Goal: Task Accomplishment & Management: Use online tool/utility

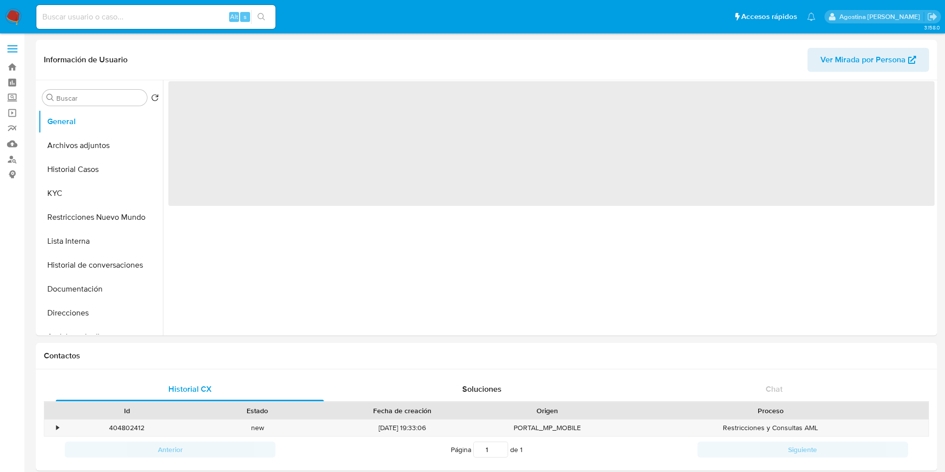
select select "10"
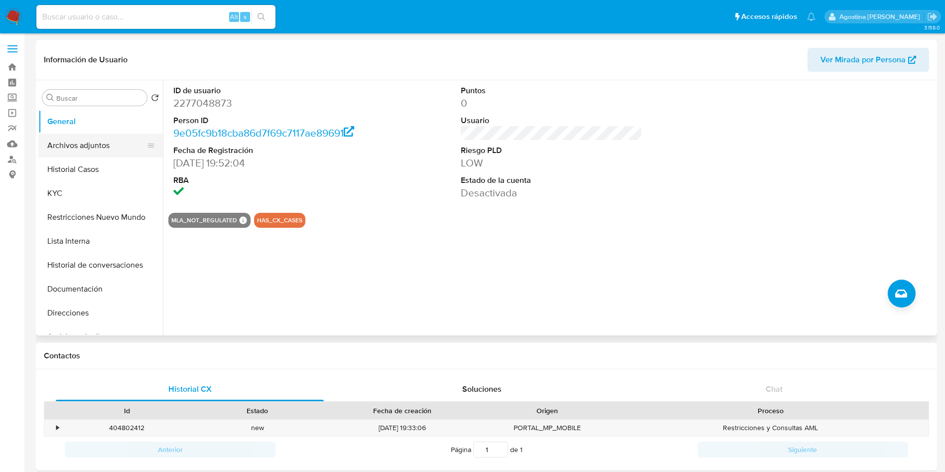
click at [102, 147] on button "Archivos adjuntos" at bounding box center [96, 146] width 117 height 24
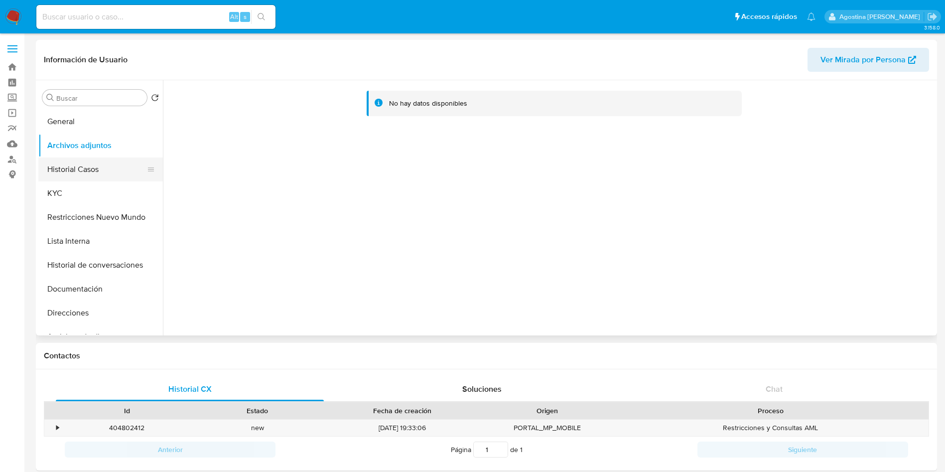
click at [102, 165] on button "Historial Casos" at bounding box center [96, 169] width 117 height 24
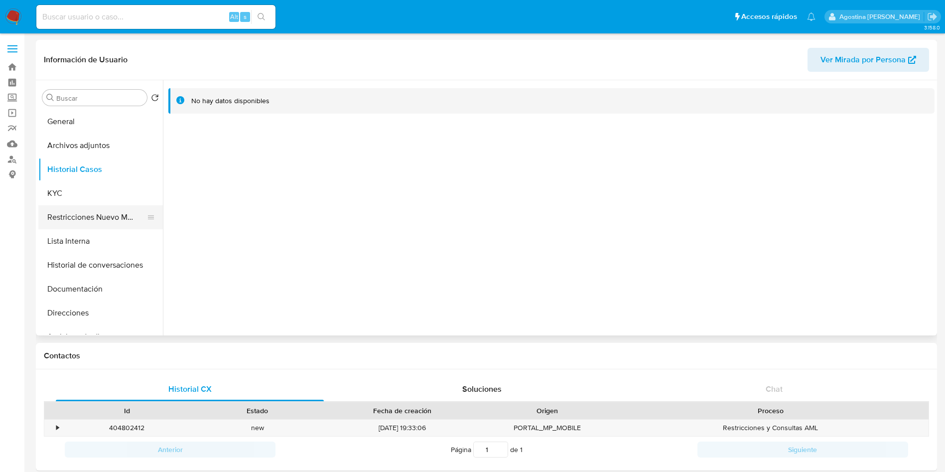
click at [107, 220] on button "Restricciones Nuevo Mundo" at bounding box center [96, 217] width 117 height 24
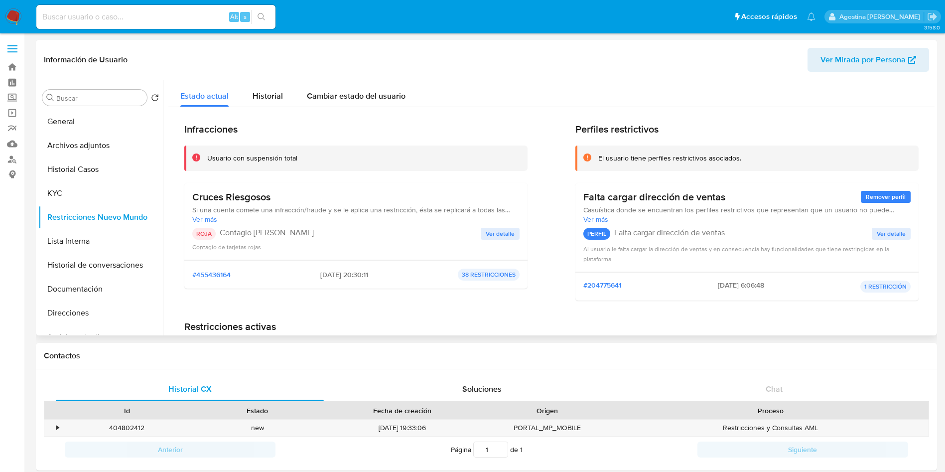
click at [514, 228] on button "Ver detalle" at bounding box center [500, 234] width 39 height 12
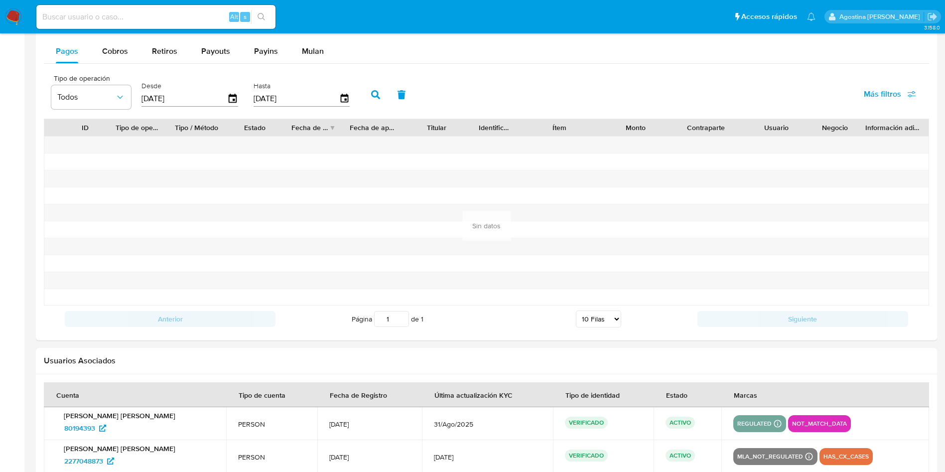
scroll to position [933, 0]
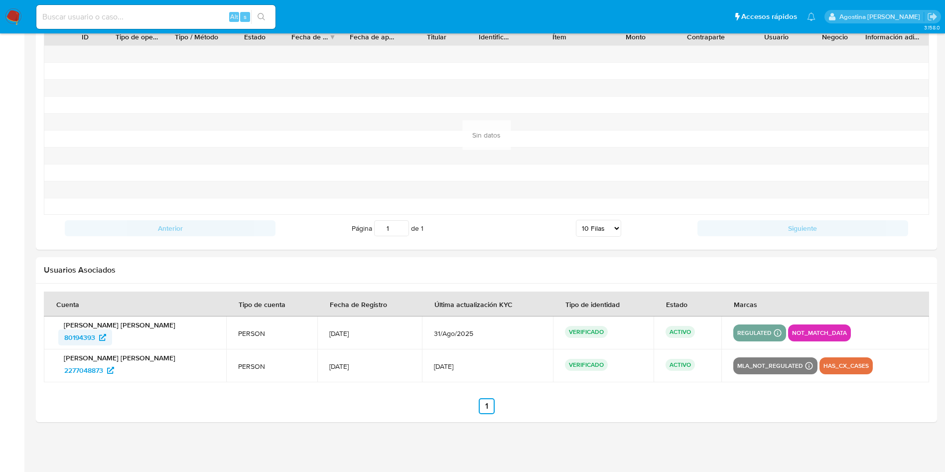
click at [87, 330] on span "80194393" at bounding box center [79, 337] width 31 height 16
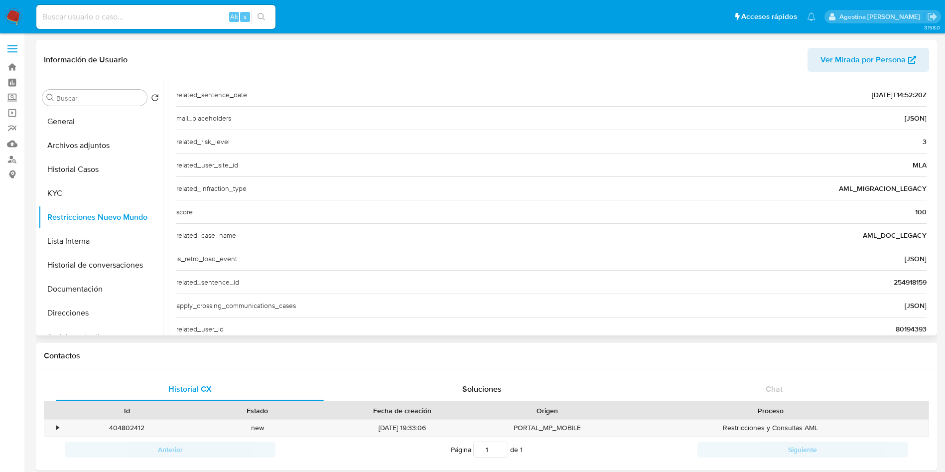
scroll to position [385, 0]
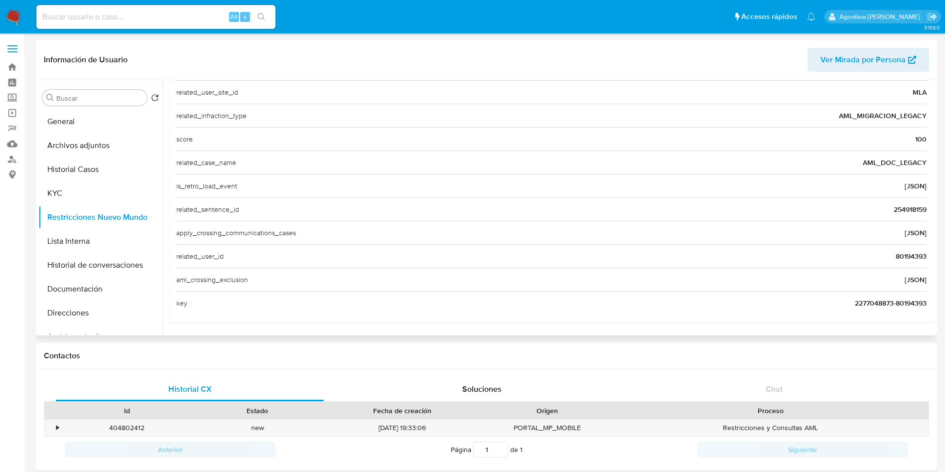
click at [901, 256] on span "80194393" at bounding box center [911, 256] width 31 height 10
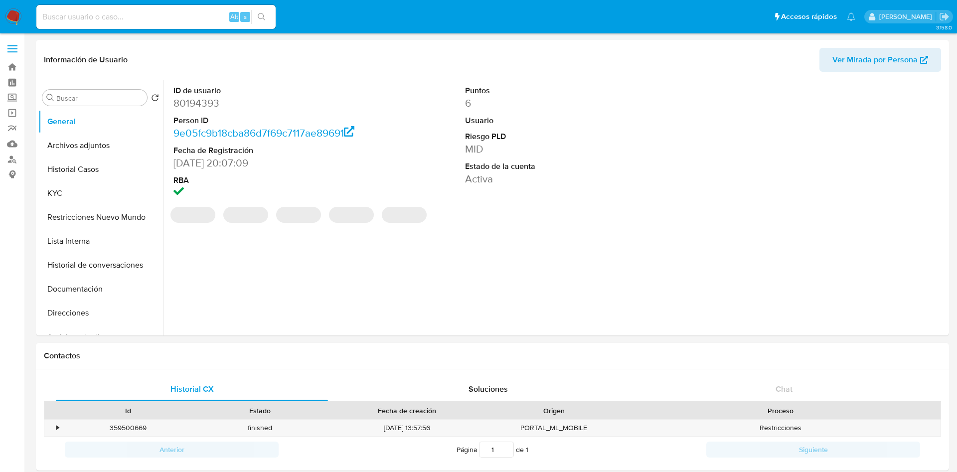
select select "10"
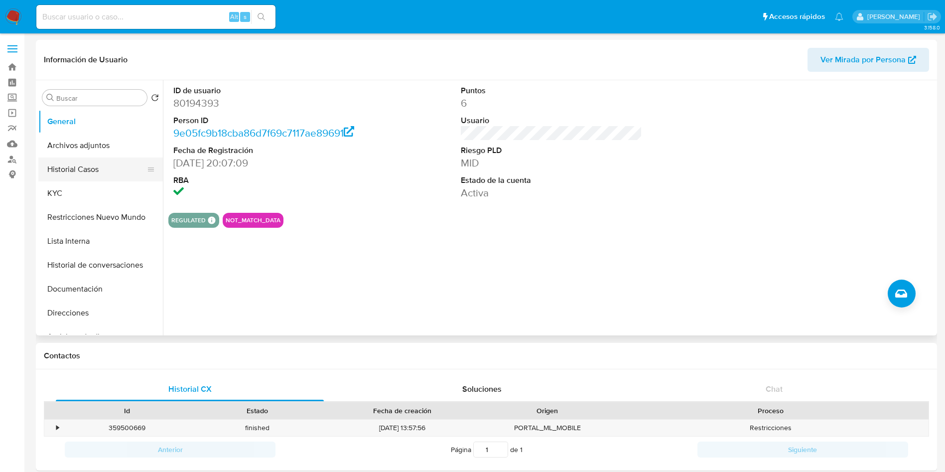
click at [101, 158] on button "Historial Casos" at bounding box center [96, 169] width 117 height 24
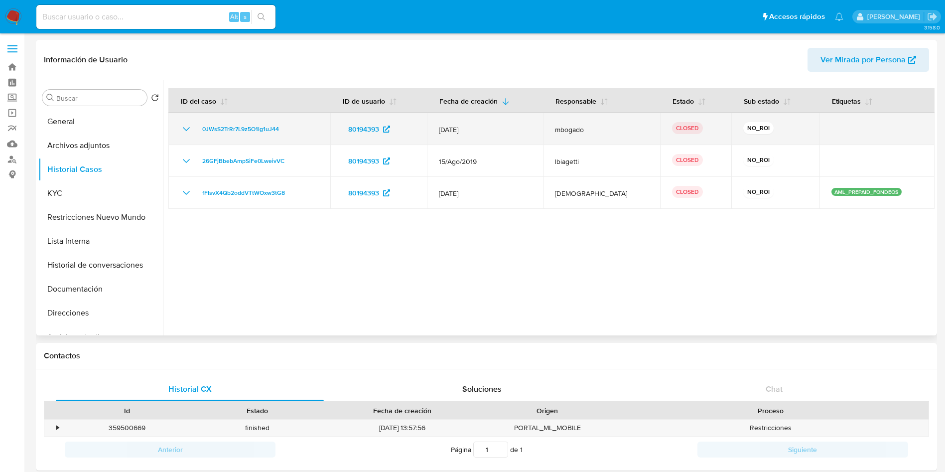
click at [186, 131] on icon "Mostrar/Ocultar" at bounding box center [186, 129] width 7 height 4
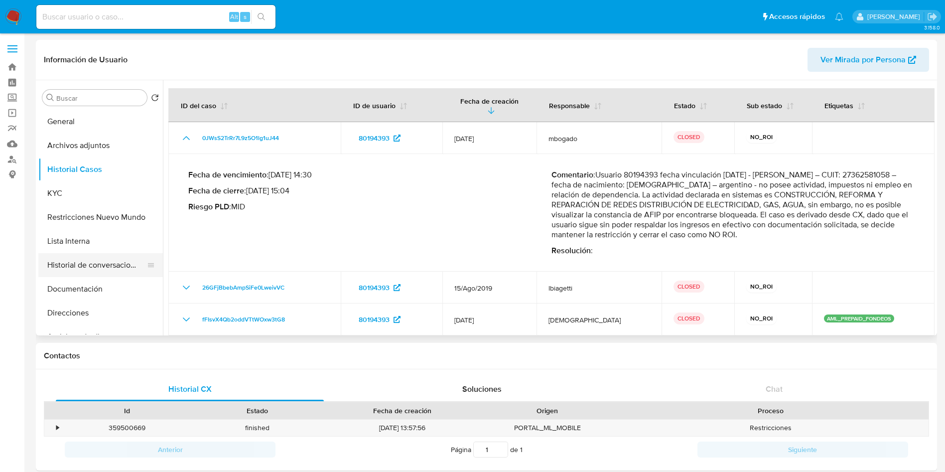
click at [84, 266] on button "Historial de conversaciones" at bounding box center [96, 265] width 117 height 24
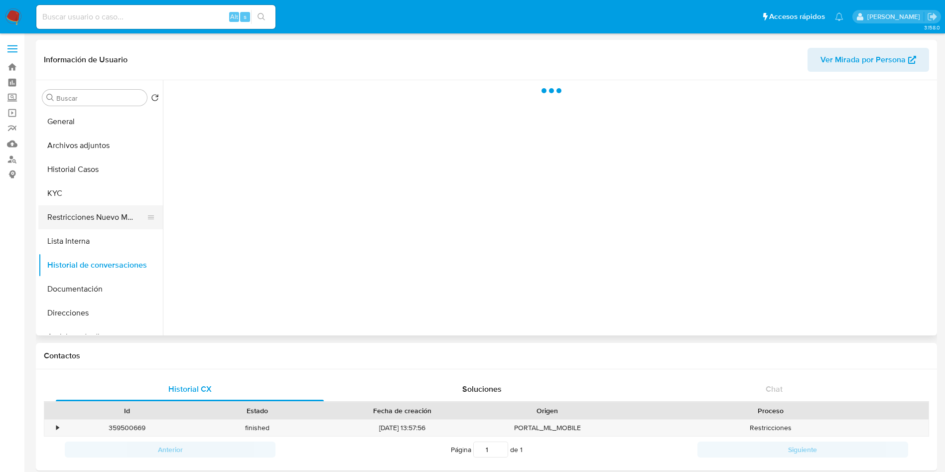
click at [80, 214] on button "Restricciones Nuevo Mundo" at bounding box center [96, 217] width 117 height 24
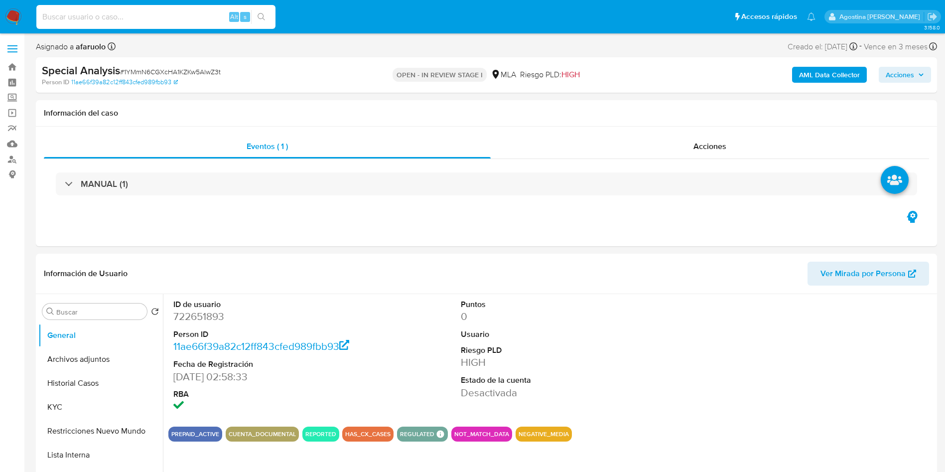
select select "10"
type input "80194393"
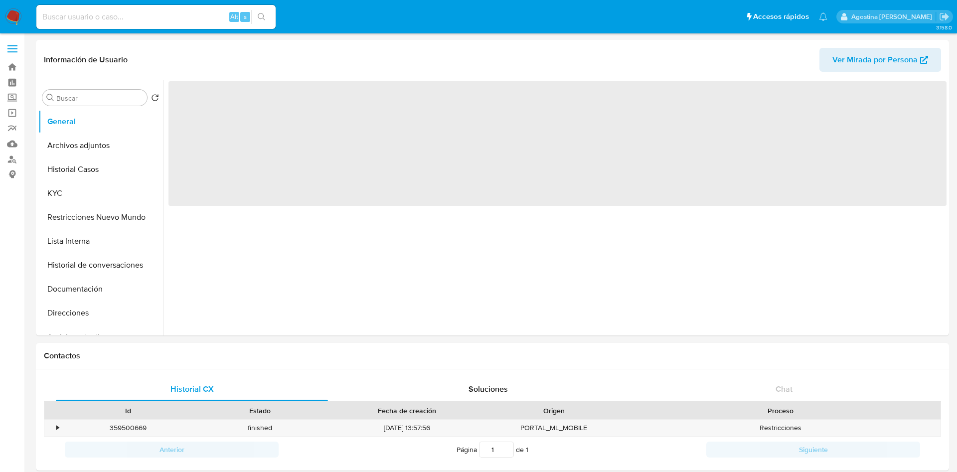
select select "10"
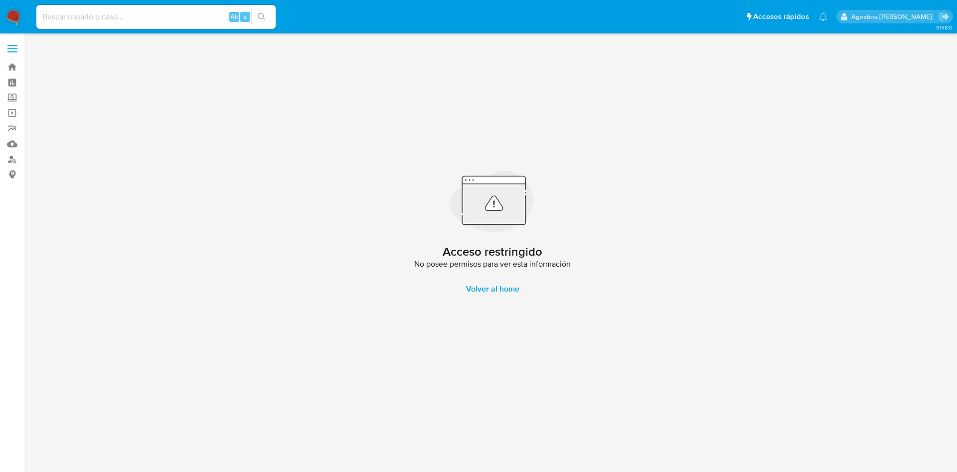
click at [181, 21] on input at bounding box center [155, 16] width 239 height 13
paste input "231364725"
type input "231364725"
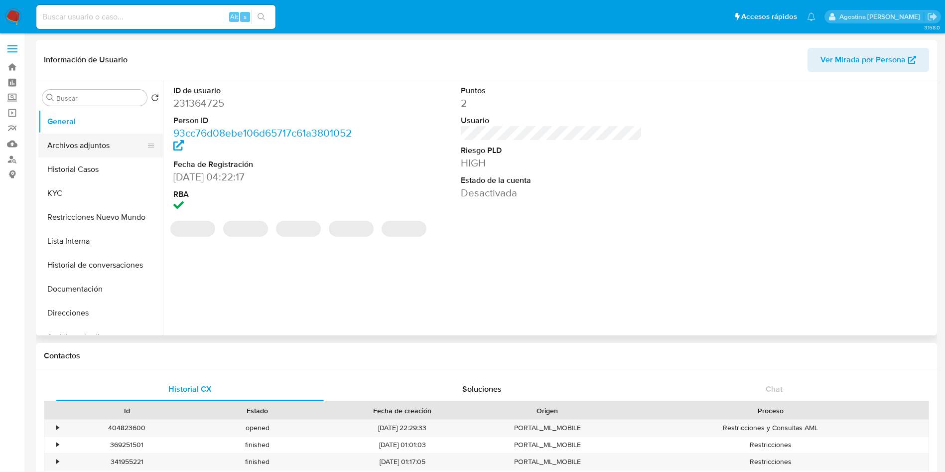
select select "10"
click at [103, 145] on button "Archivos adjuntos" at bounding box center [96, 146] width 117 height 24
select select "10"
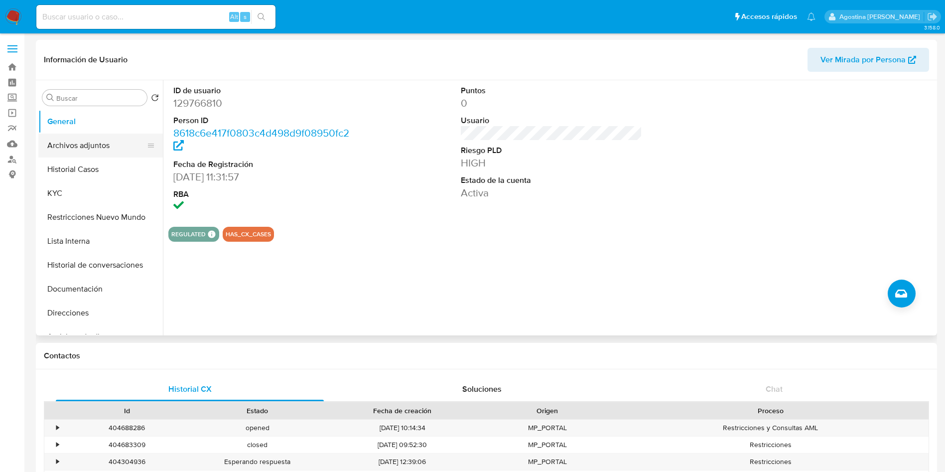
click at [56, 135] on button "Archivos adjuntos" at bounding box center [96, 146] width 117 height 24
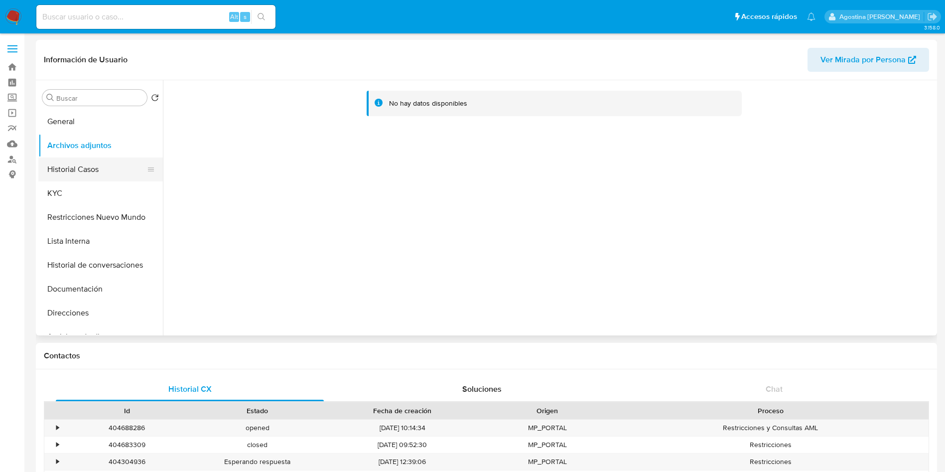
click at [80, 167] on button "Historial Casos" at bounding box center [96, 169] width 117 height 24
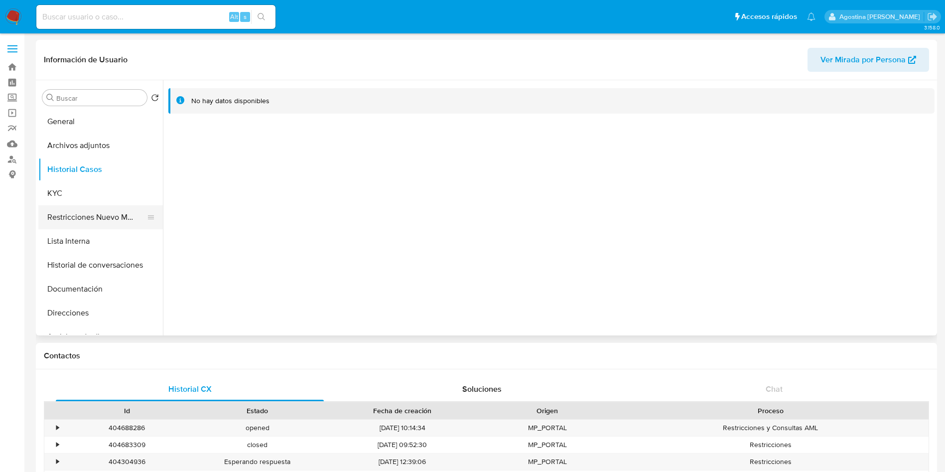
click at [99, 214] on button "Restricciones Nuevo Mundo" at bounding box center [96, 217] width 117 height 24
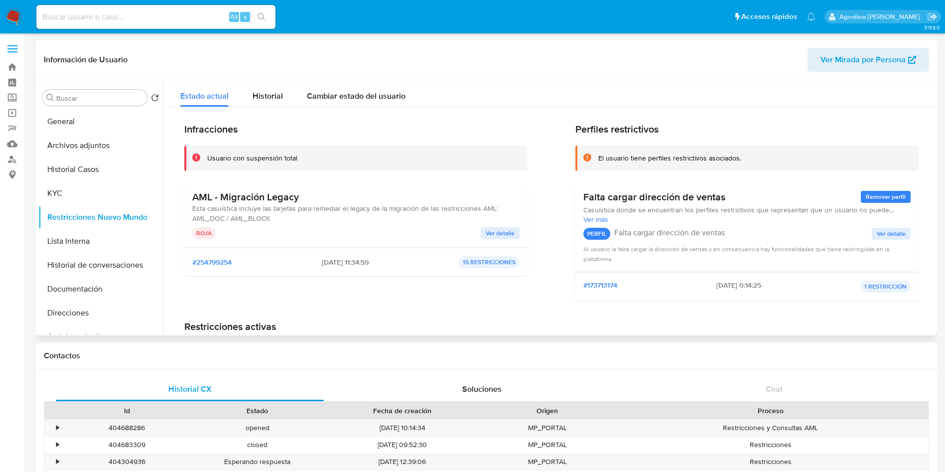
click at [481, 233] on button "Ver detalle" at bounding box center [500, 233] width 39 height 12
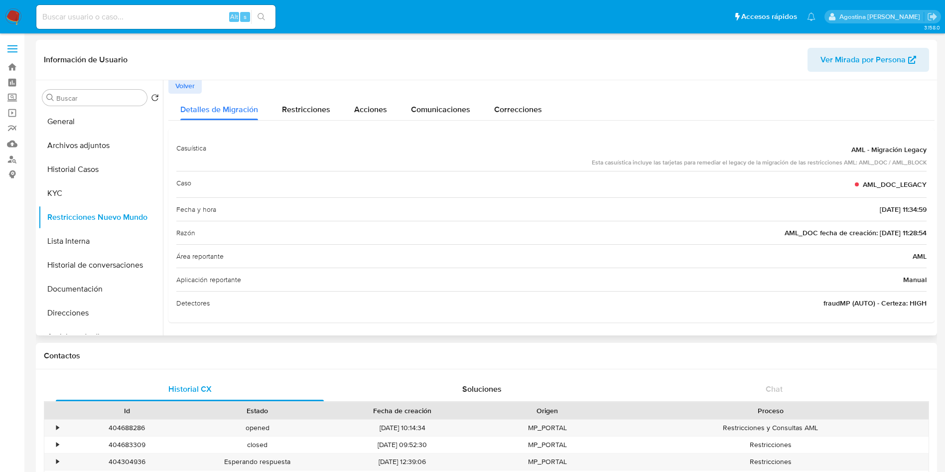
click at [181, 79] on div "Información de Usuario Ver Mirada por Persona" at bounding box center [487, 60] width 902 height 40
click at [181, 85] on span "Volver" at bounding box center [184, 86] width 19 height 14
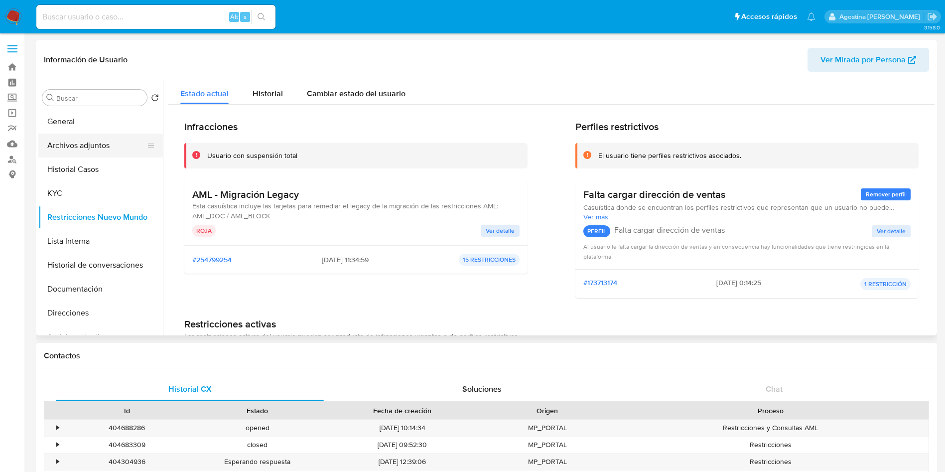
click at [94, 144] on button "Archivos adjuntos" at bounding box center [96, 146] width 117 height 24
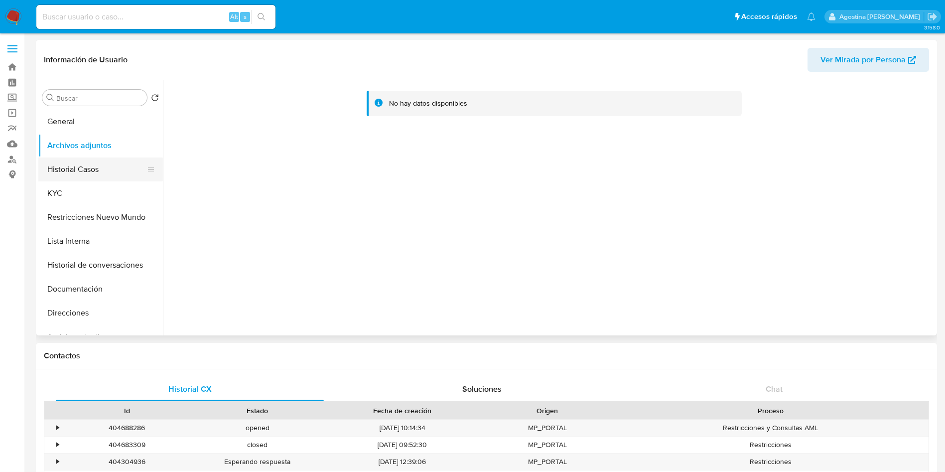
click at [94, 163] on button "Historial Casos" at bounding box center [96, 169] width 117 height 24
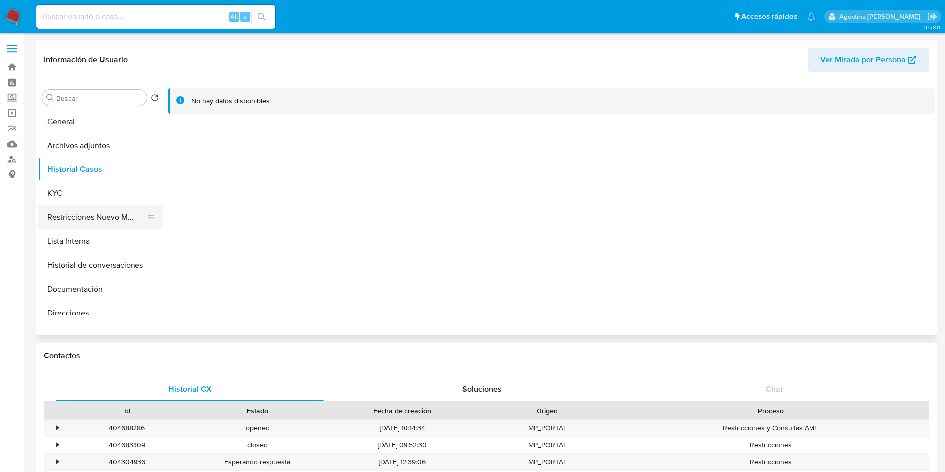
click at [113, 218] on button "Restricciones Nuevo Mundo" at bounding box center [96, 217] width 117 height 24
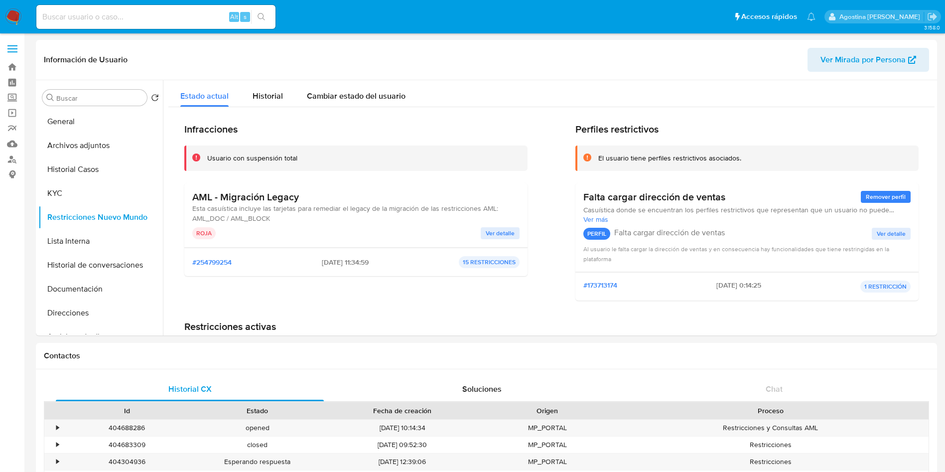
click at [498, 238] on span "Ver detalle" at bounding box center [500, 233] width 29 height 10
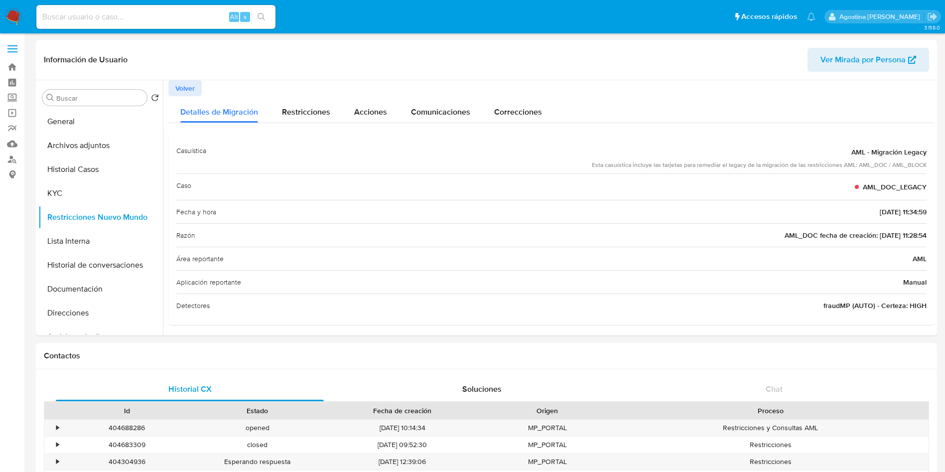
scroll to position [2, 0]
click at [186, 81] on span "Volver" at bounding box center [184, 86] width 19 height 14
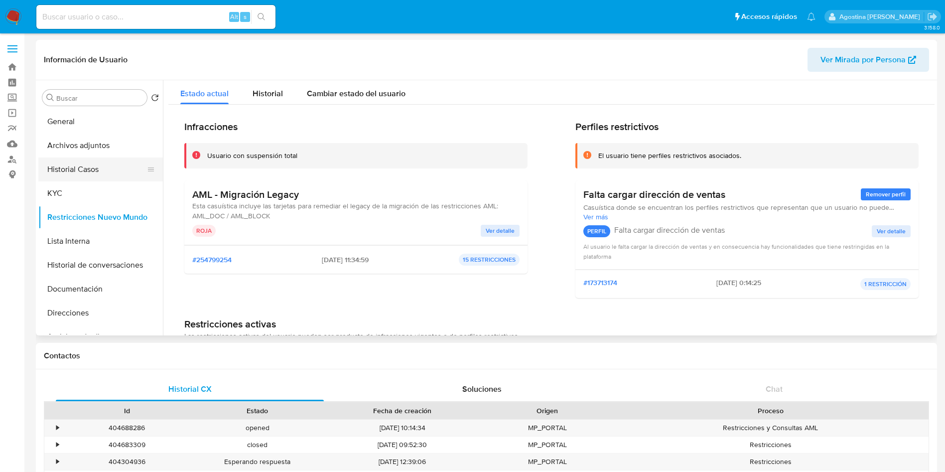
click at [91, 167] on button "Historial Casos" at bounding box center [96, 169] width 117 height 24
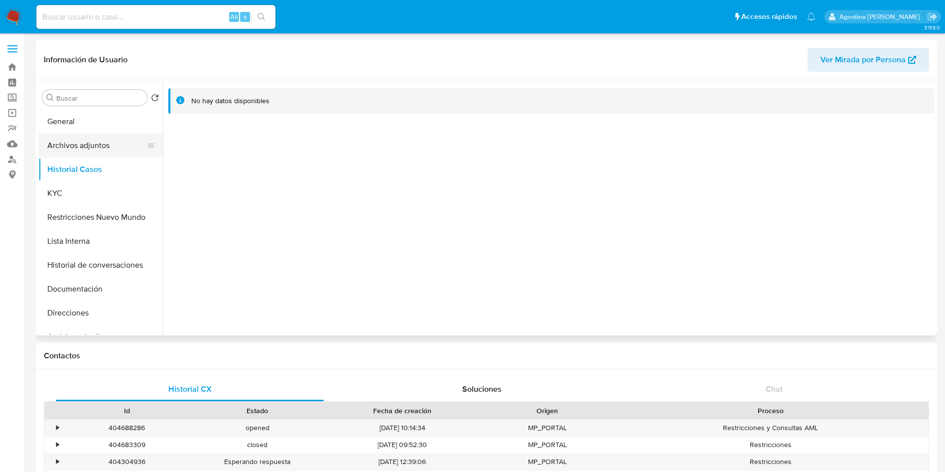
click at [94, 141] on button "Archivos adjuntos" at bounding box center [96, 146] width 117 height 24
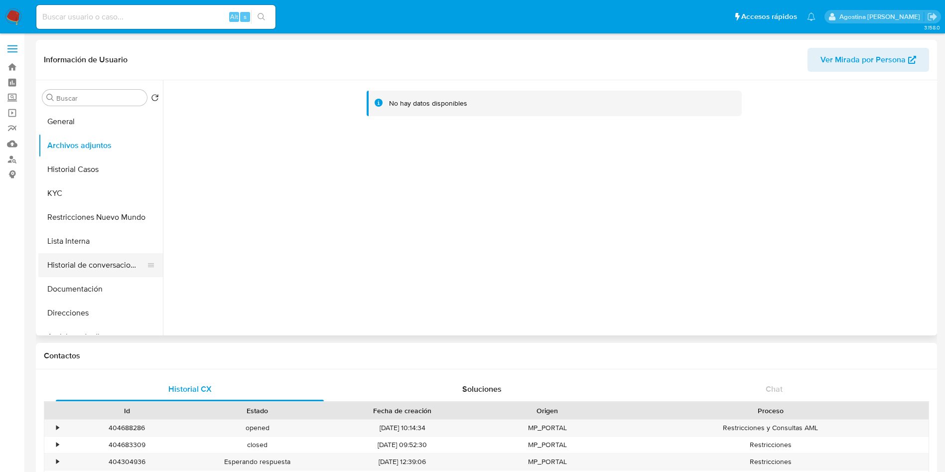
click at [103, 258] on button "Historial de conversaciones" at bounding box center [96, 265] width 117 height 24
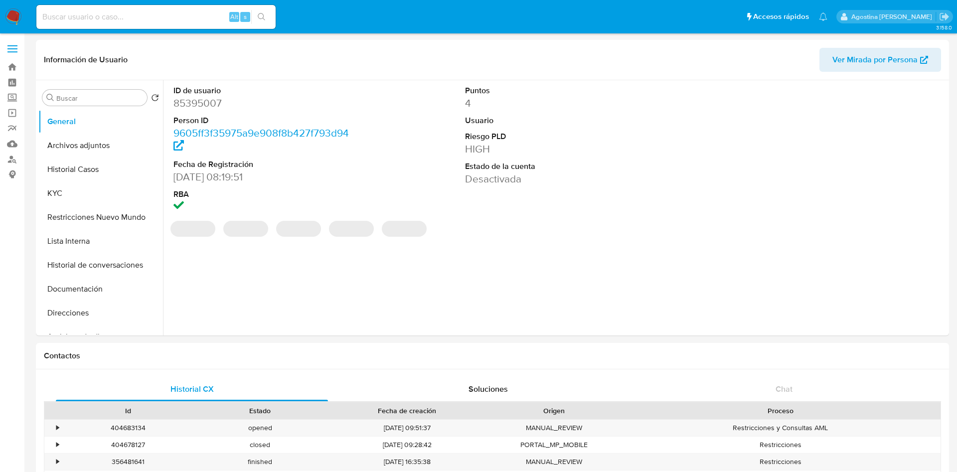
select select "10"
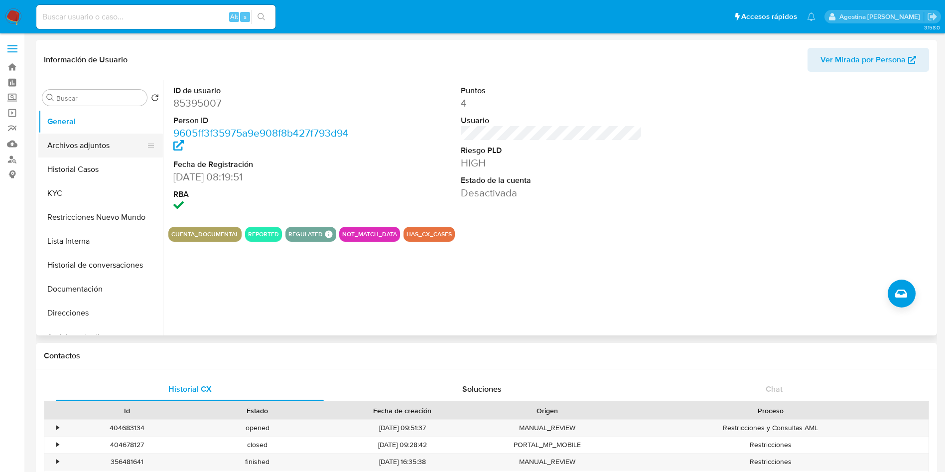
click at [82, 151] on button "Archivos adjuntos" at bounding box center [96, 146] width 117 height 24
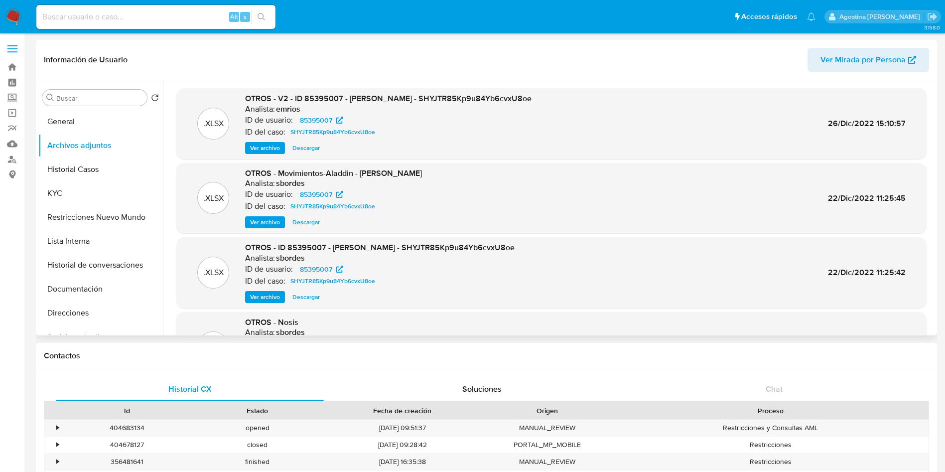
click at [273, 143] on span "Ver archivo" at bounding box center [265, 148] width 30 height 10
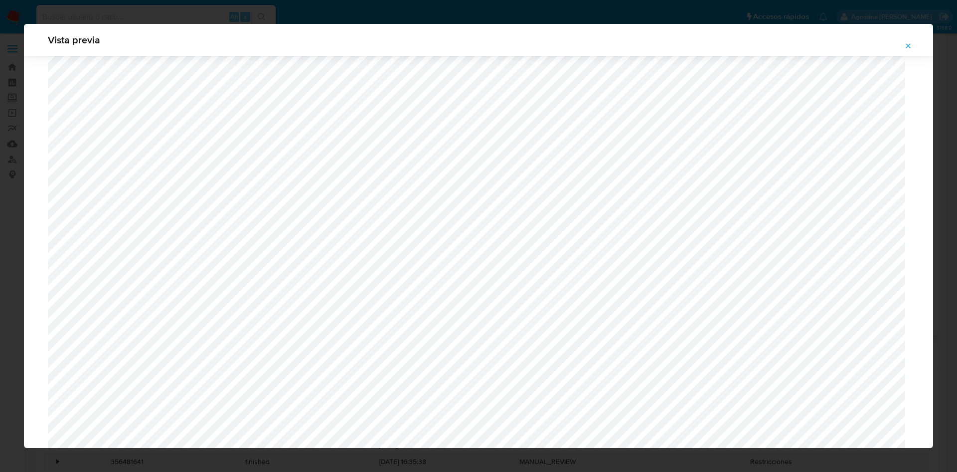
scroll to position [561, 0]
click at [911, 43] on icon "Attachment preview" at bounding box center [908, 46] width 8 height 8
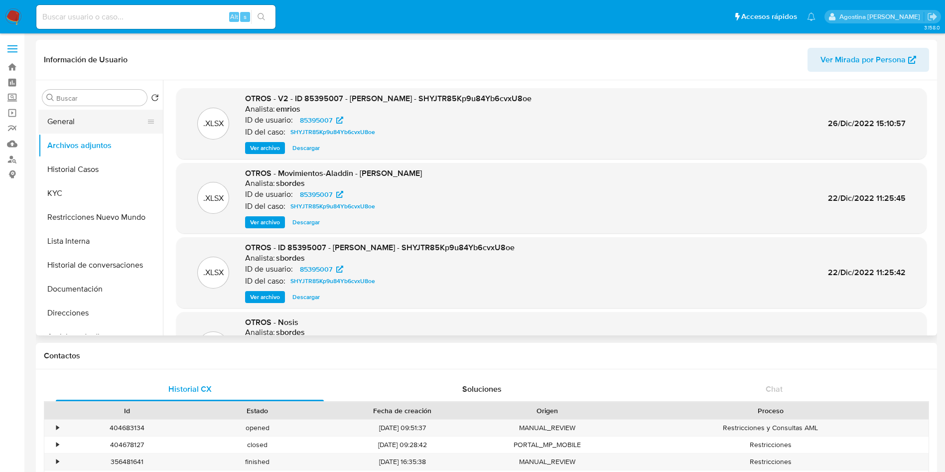
click at [74, 119] on button "General" at bounding box center [96, 122] width 117 height 24
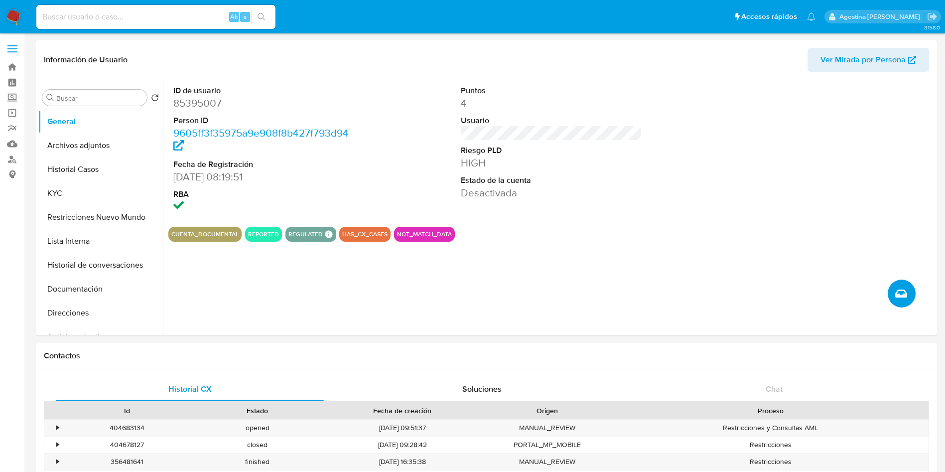
click at [896, 295] on icon "Crear caso manual" at bounding box center [902, 294] width 12 height 12
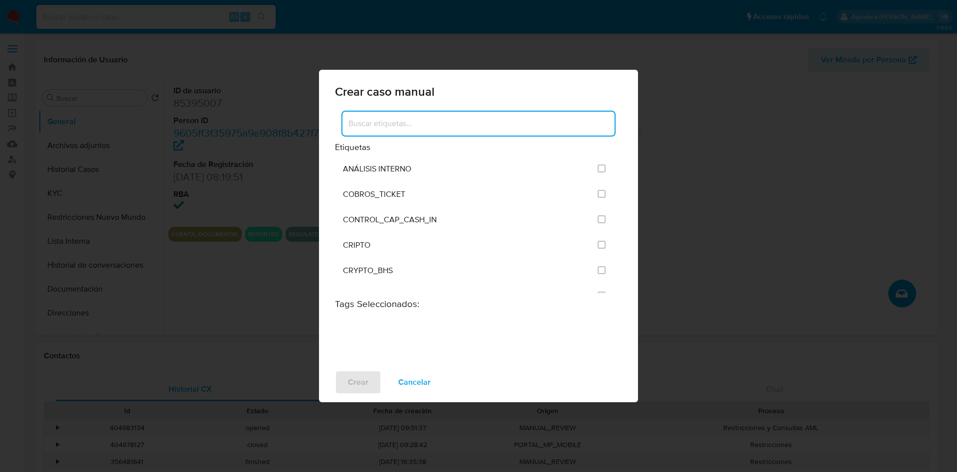
click at [541, 122] on input at bounding box center [478, 123] width 272 height 13
type input "post"
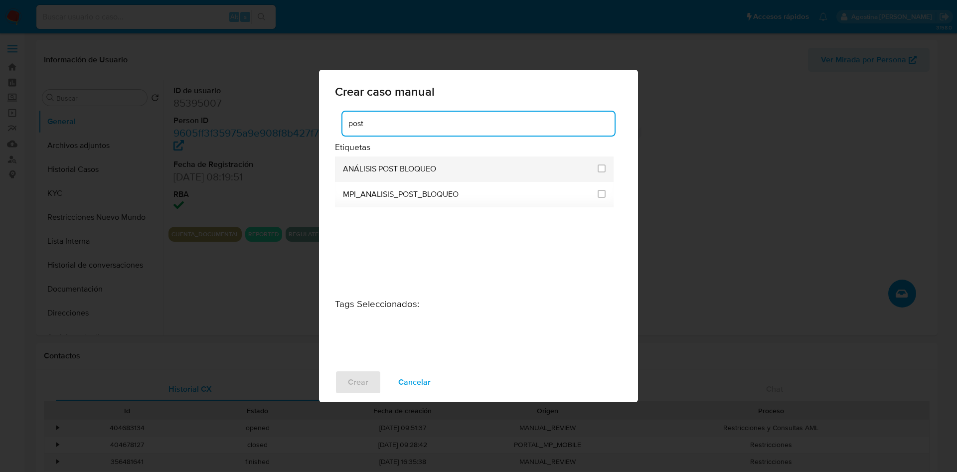
click at [608, 169] on li "ANÁLISIS POST BLOQUEO" at bounding box center [474, 168] width 279 height 25
click at [605, 169] on li "ANÁLISIS POST BLOQUEO" at bounding box center [474, 168] width 279 height 25
click at [601, 169] on input "3249" at bounding box center [602, 168] width 8 height 8
checkbox input "true"
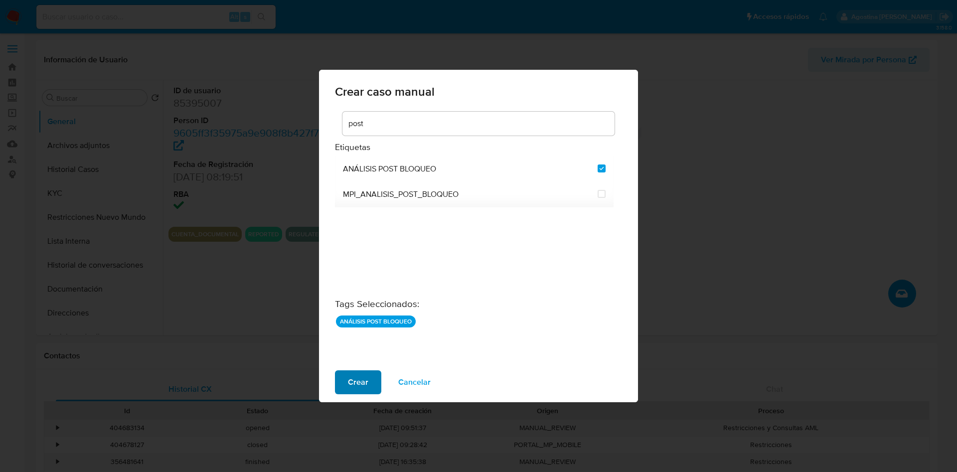
click at [347, 381] on button "Crear" at bounding box center [358, 382] width 46 height 24
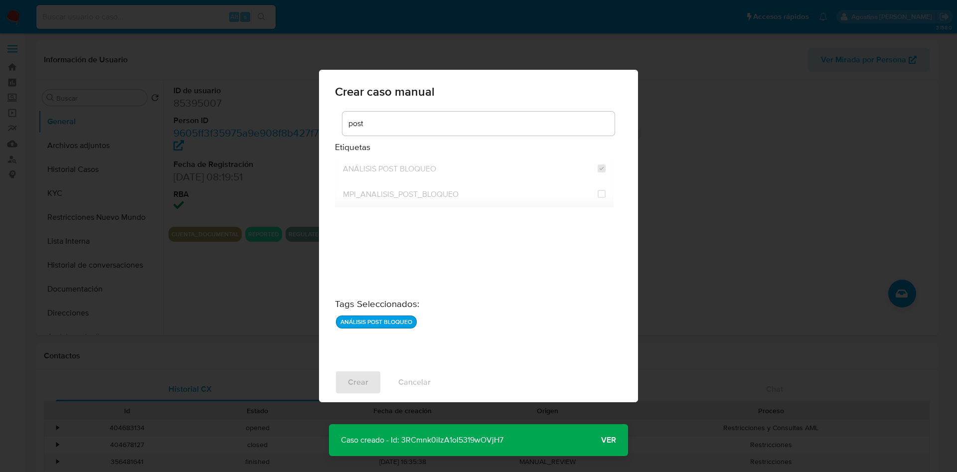
click at [429, 439] on p "Caso creado - Id: 3RCmnk0iIzA1oI5319wOVjH7" at bounding box center [422, 440] width 186 height 32
click at [613, 440] on span "Ver" at bounding box center [608, 440] width 15 height 0
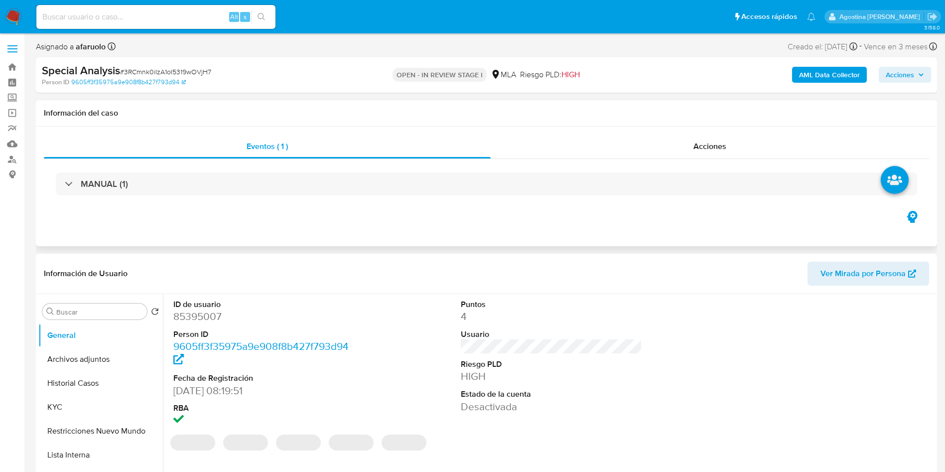
select select "10"
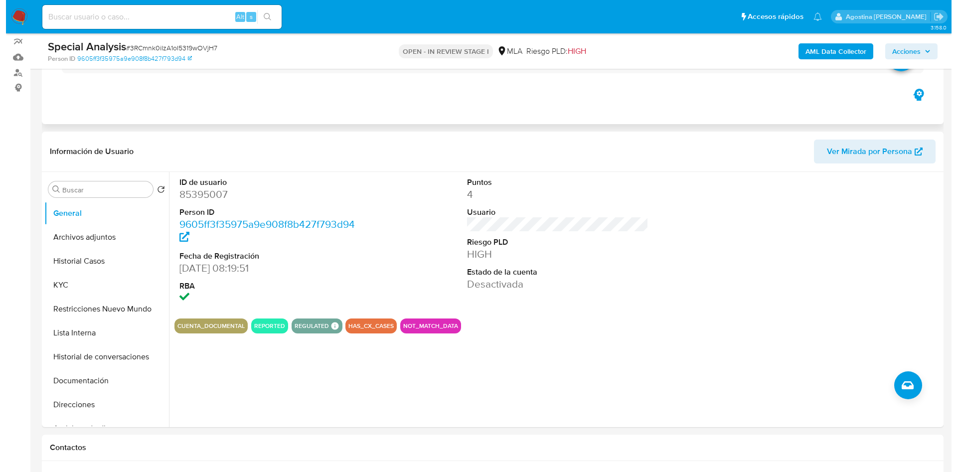
scroll to position [88, 0]
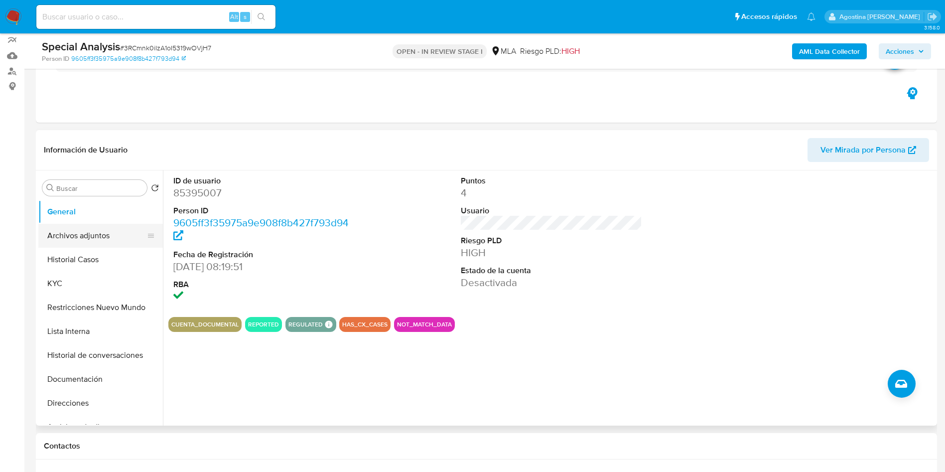
click at [115, 238] on button "Archivos adjuntos" at bounding box center [96, 236] width 117 height 24
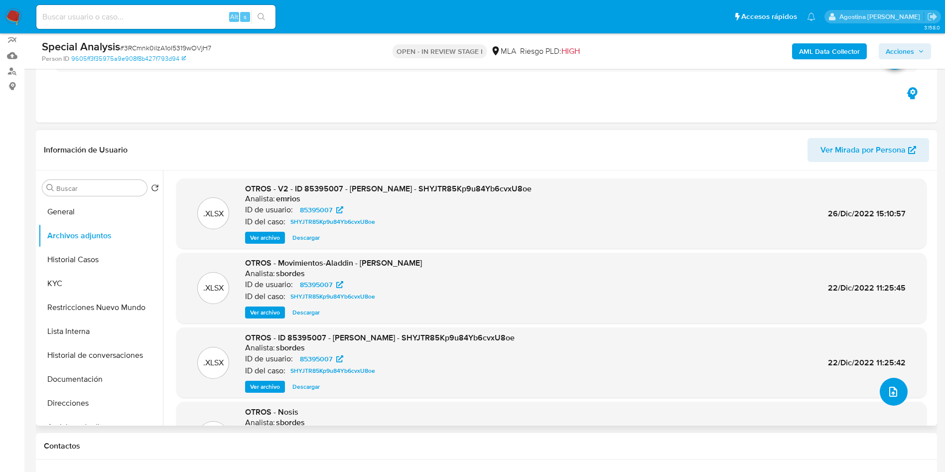
click at [892, 389] on icon "upload-file" at bounding box center [894, 392] width 12 height 12
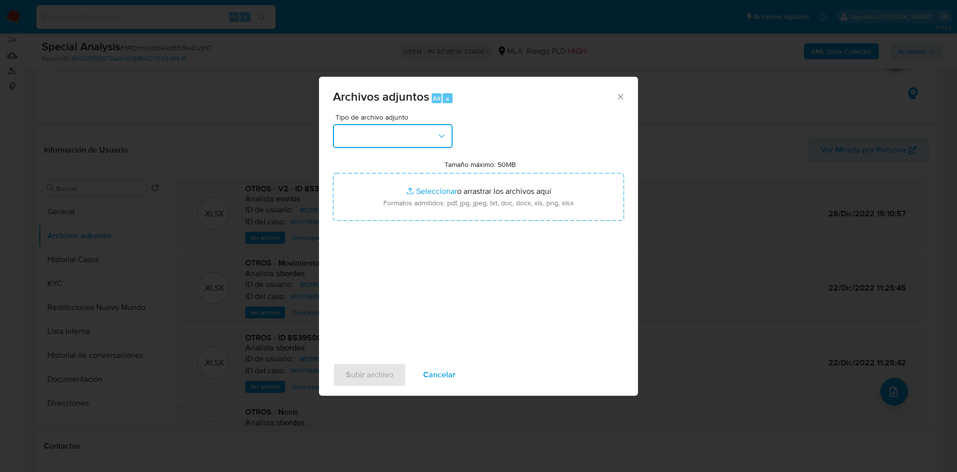
click at [434, 137] on button "button" at bounding box center [393, 136] width 120 height 24
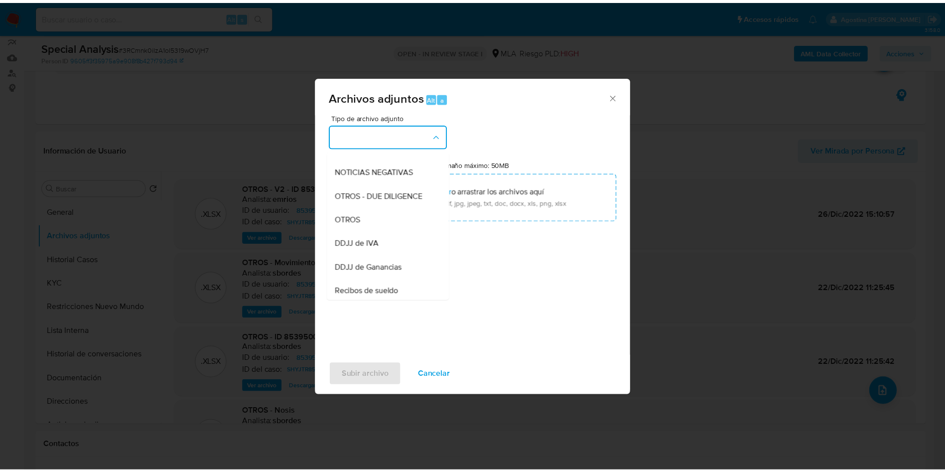
scroll to position [134, 0]
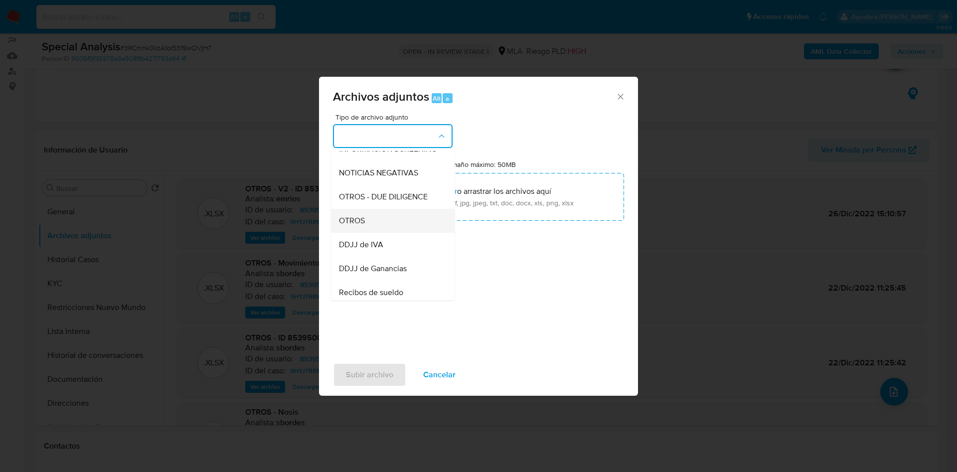
click at [381, 232] on div "OTROS" at bounding box center [390, 221] width 102 height 24
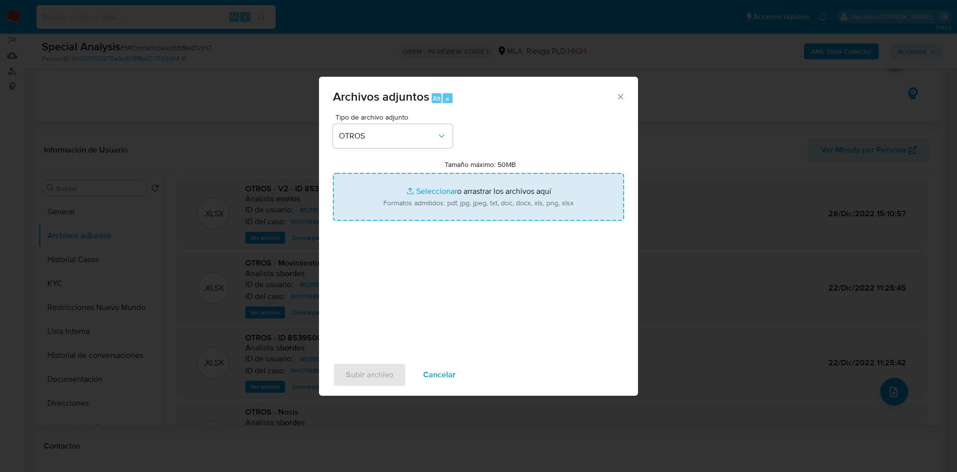
click at [440, 192] on input "Tamaño máximo: 50MB Seleccionar archivos" at bounding box center [478, 197] width 291 height 48
type input "C:\fakepath\bono_sueldo_agosto201.pdf"
click at [373, 376] on span "Subir archivo" at bounding box center [369, 375] width 47 height 22
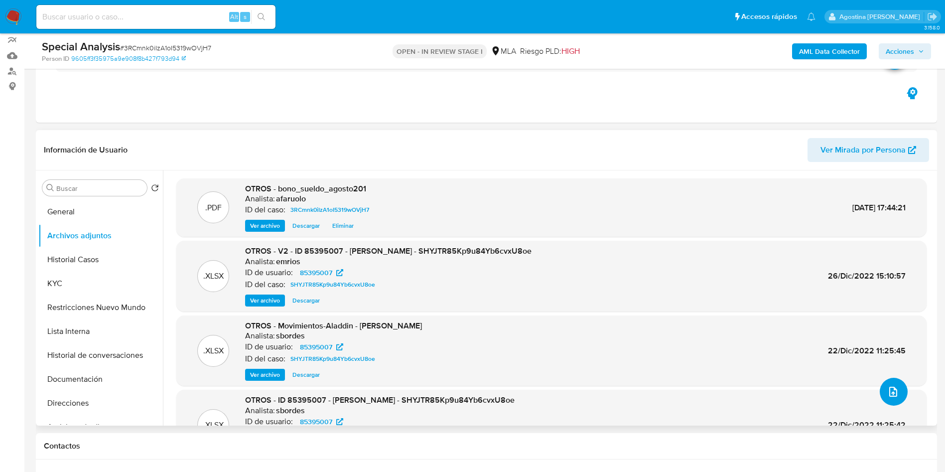
scroll to position [0, 0]
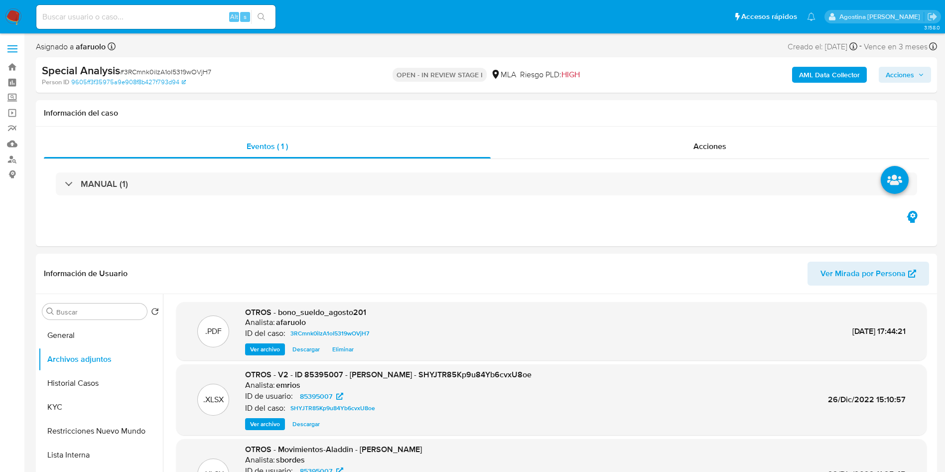
click at [920, 81] on span "Acciones" at bounding box center [905, 75] width 38 height 14
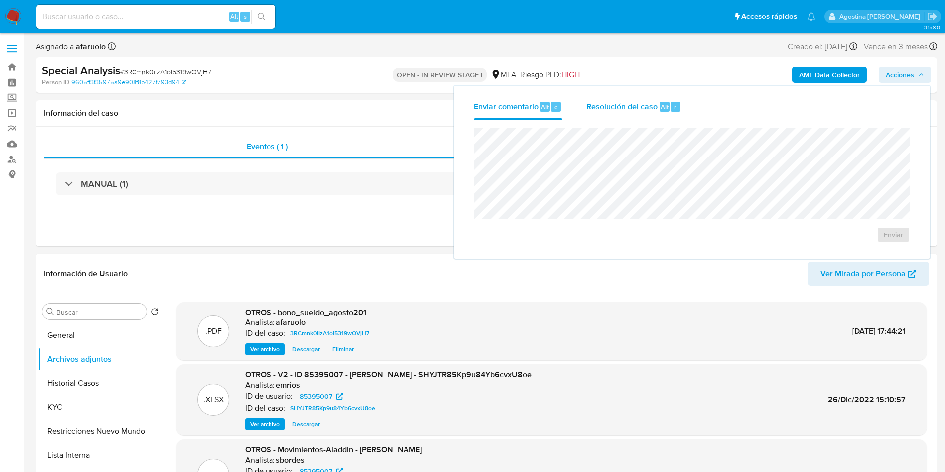
click at [625, 116] on div "Resolución del caso Alt r" at bounding box center [634, 107] width 95 height 26
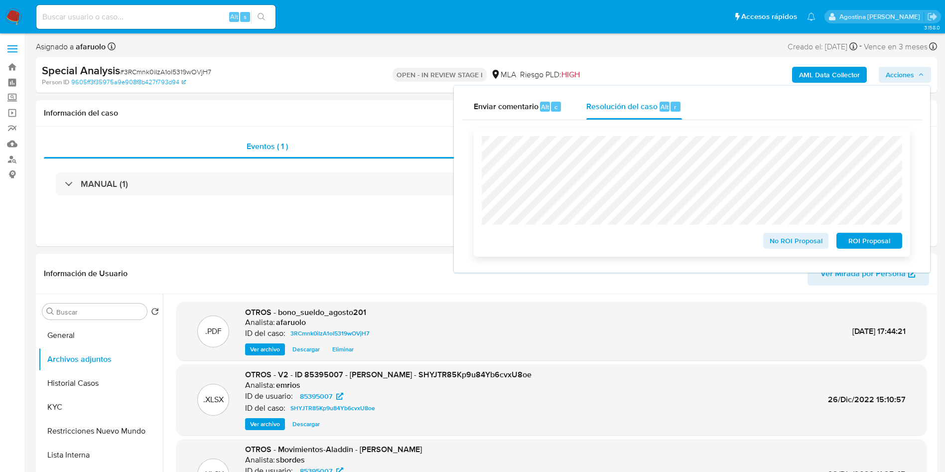
click at [774, 241] on span "No ROI Proposal" at bounding box center [796, 241] width 52 height 14
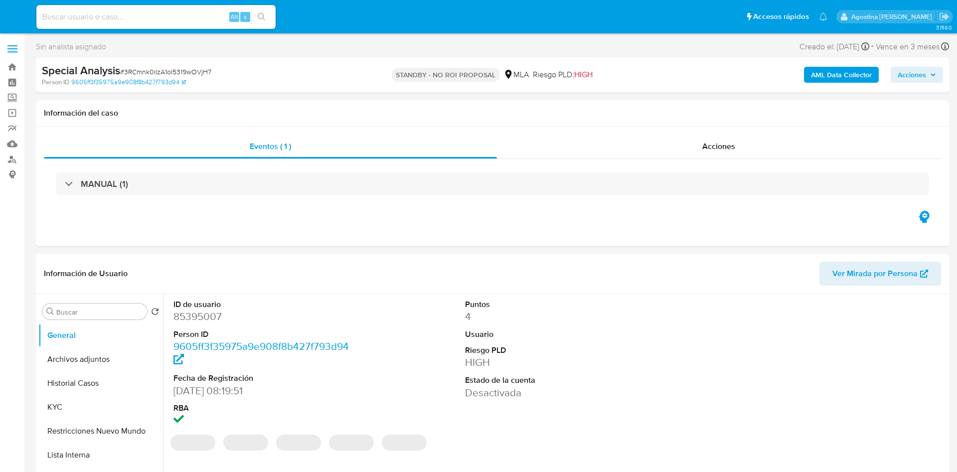
select select "10"
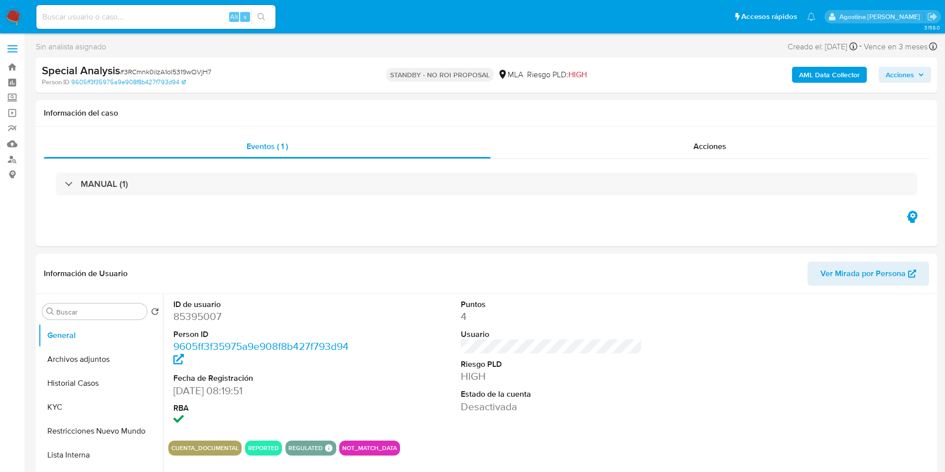
click at [155, 25] on div "Alt s" at bounding box center [155, 17] width 239 height 24
click at [155, 20] on input at bounding box center [155, 16] width 239 height 13
paste input "164304541"
type input "164304541"
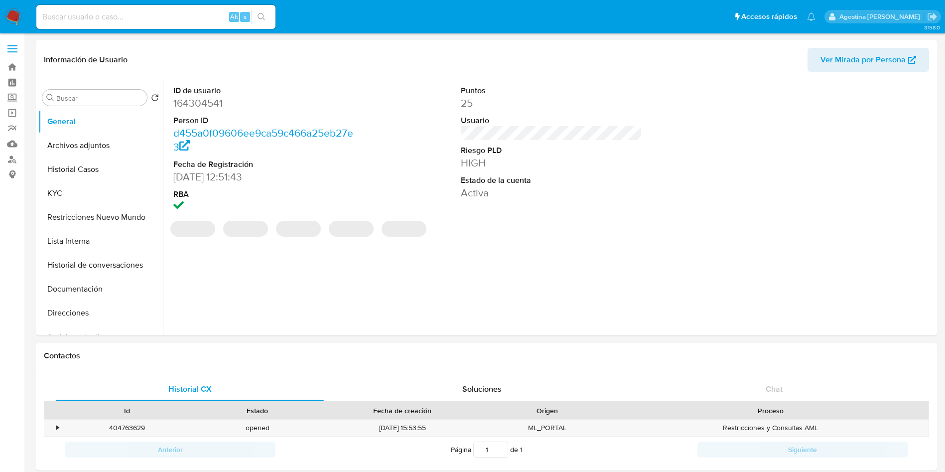
select select "10"
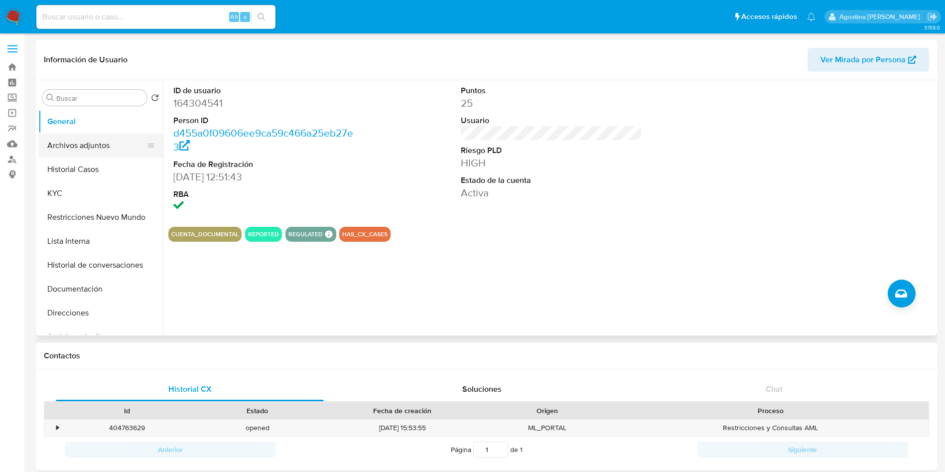
click at [81, 148] on button "Archivos adjuntos" at bounding box center [96, 146] width 117 height 24
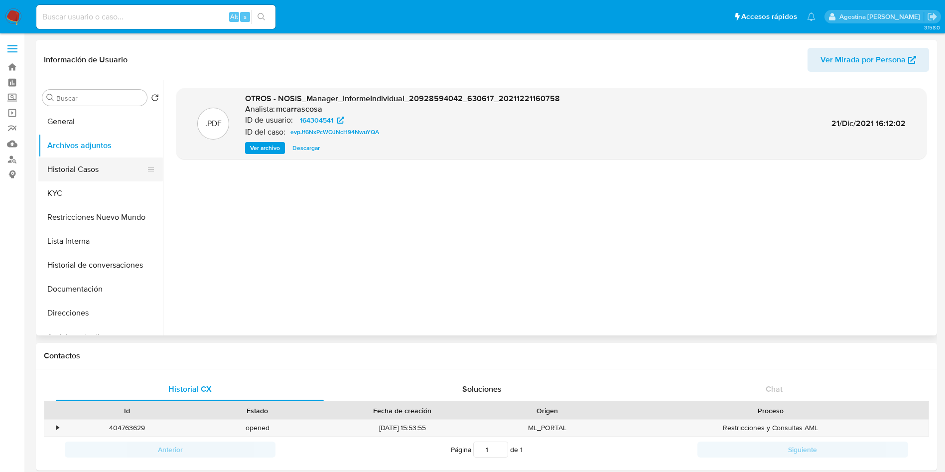
click at [68, 163] on button "Historial Casos" at bounding box center [96, 169] width 117 height 24
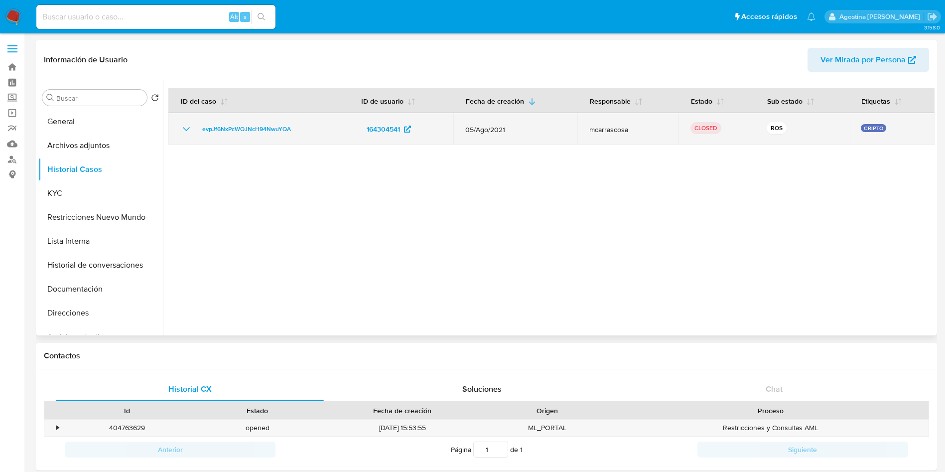
click at [182, 130] on icon "Mostrar/Ocultar" at bounding box center [186, 129] width 12 height 12
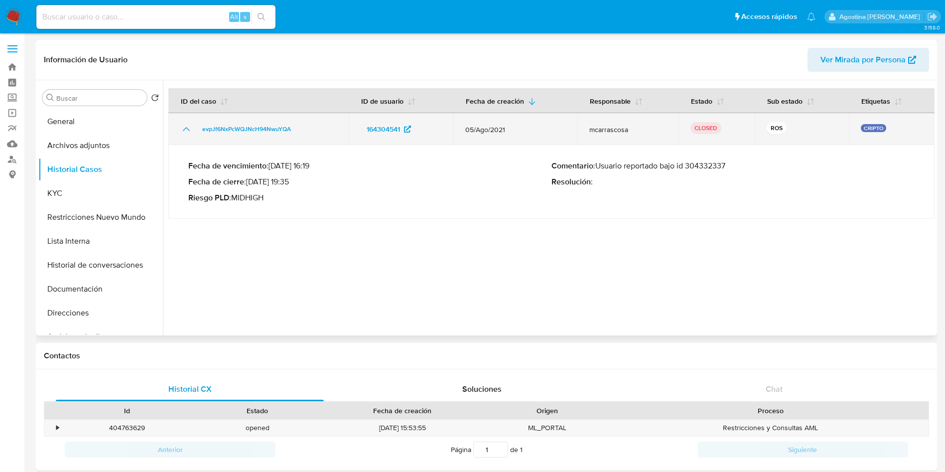
click at [259, 122] on td "evpJf6NxPcWQJNcH94NwuYQA" at bounding box center [258, 129] width 180 height 32
click at [257, 132] on span "evpJf6NxPcWQJNcH94NwuYQA" at bounding box center [246, 129] width 89 height 12
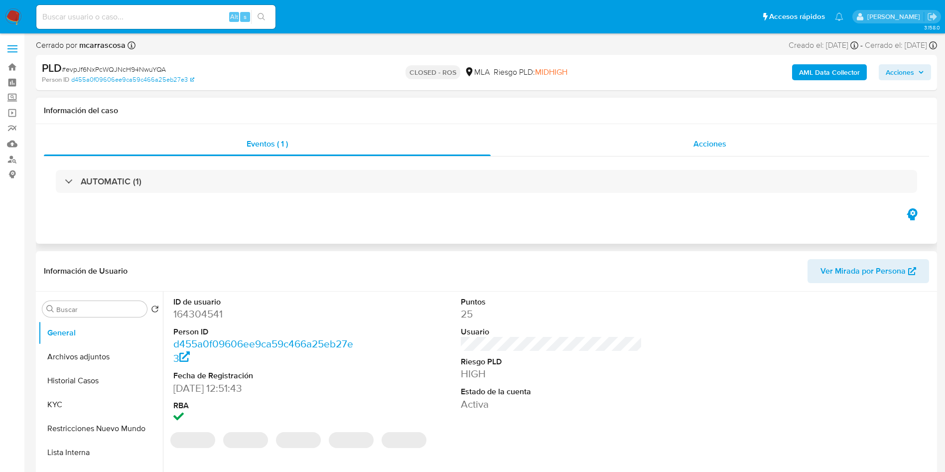
click at [689, 145] on div "Acciones" at bounding box center [710, 144] width 439 height 24
select select "10"
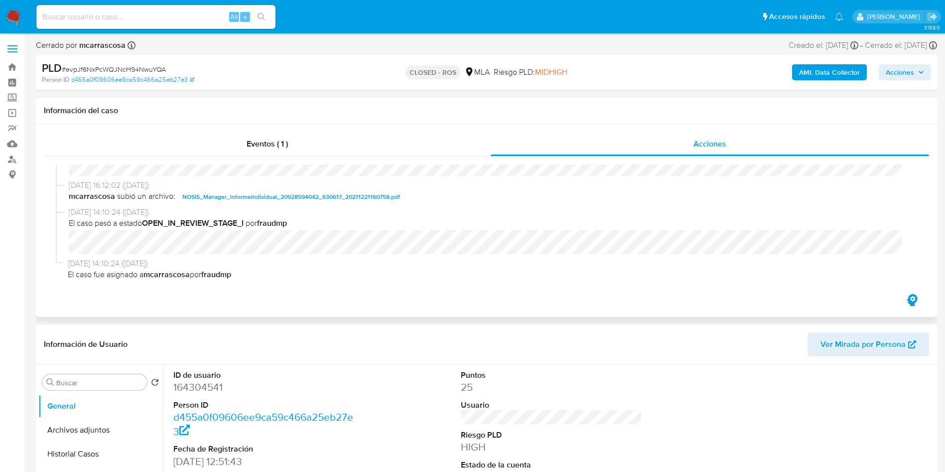
scroll to position [360, 0]
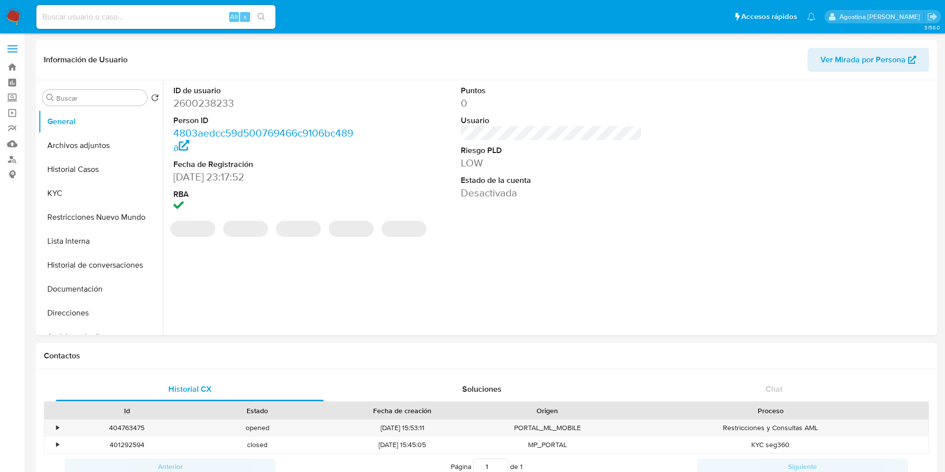
select select "10"
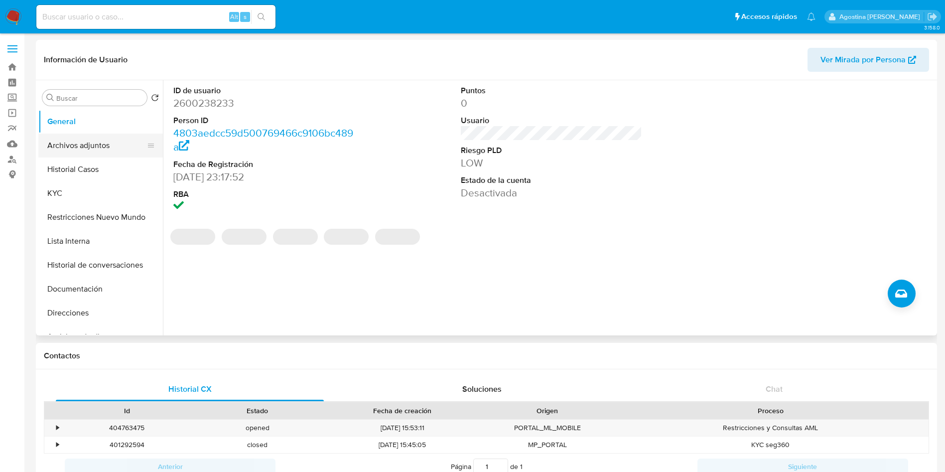
click at [98, 144] on button "Archivos adjuntos" at bounding box center [96, 146] width 117 height 24
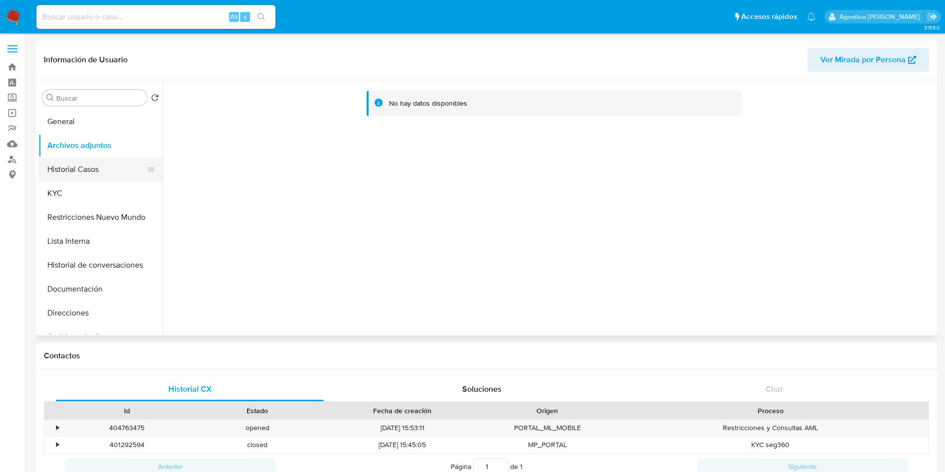
click at [106, 163] on button "Historial Casos" at bounding box center [96, 169] width 117 height 24
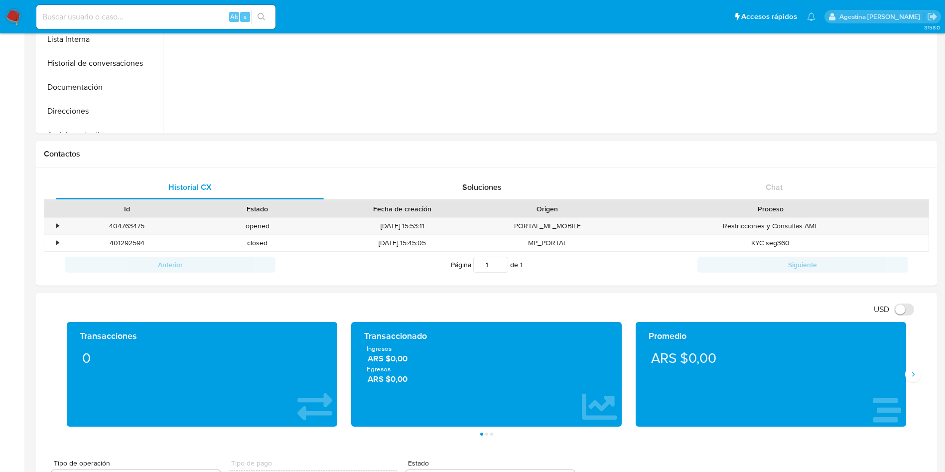
scroll to position [1049, 0]
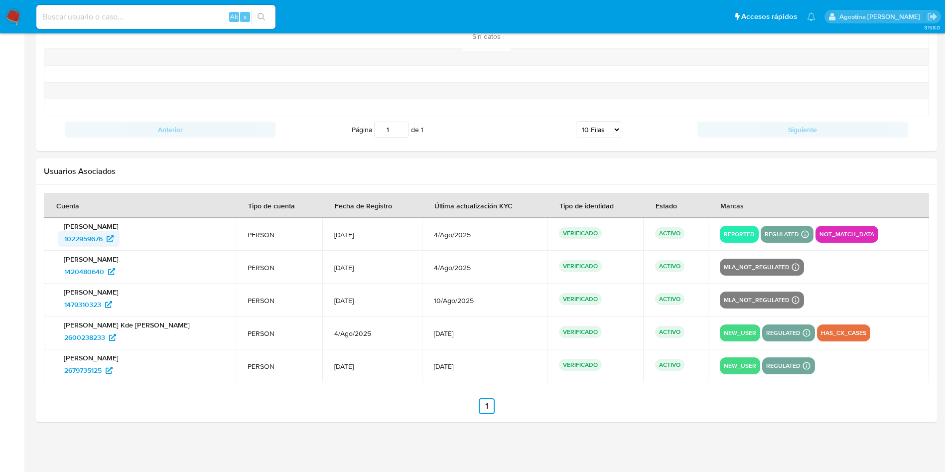
click at [91, 236] on span "1022959676" at bounding box center [83, 239] width 38 height 16
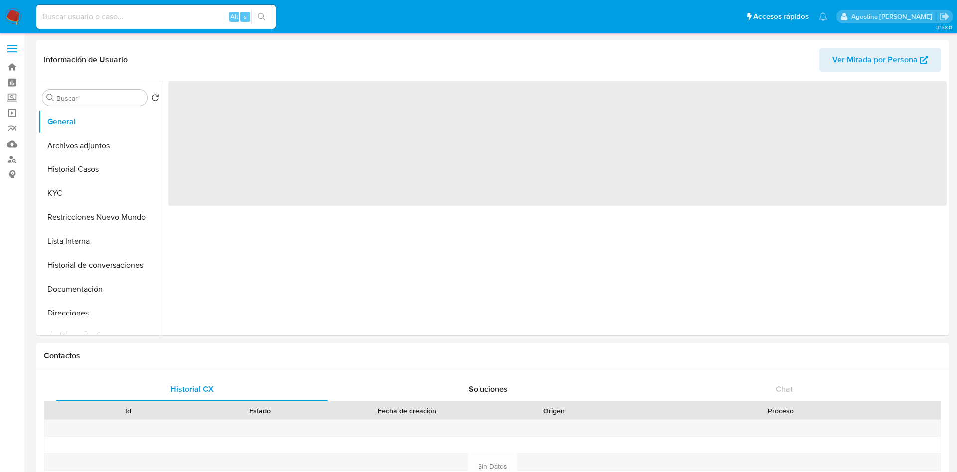
select select "10"
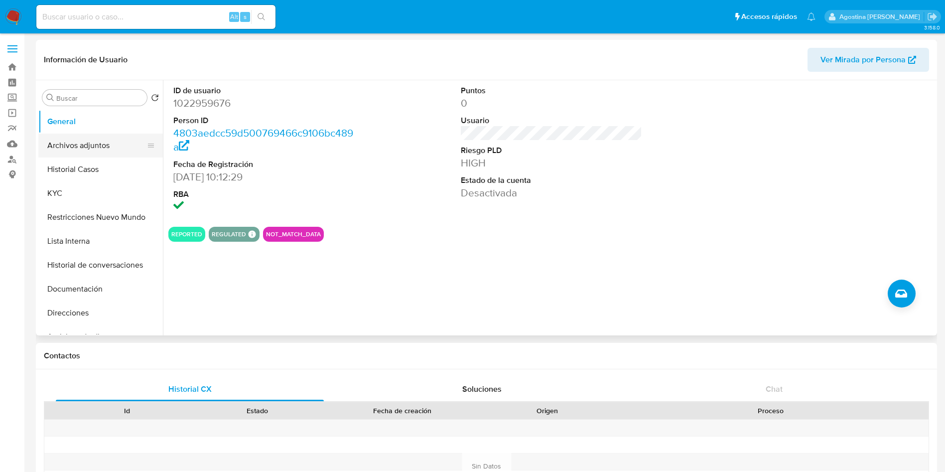
click at [106, 139] on button "Archivos adjuntos" at bounding box center [96, 146] width 117 height 24
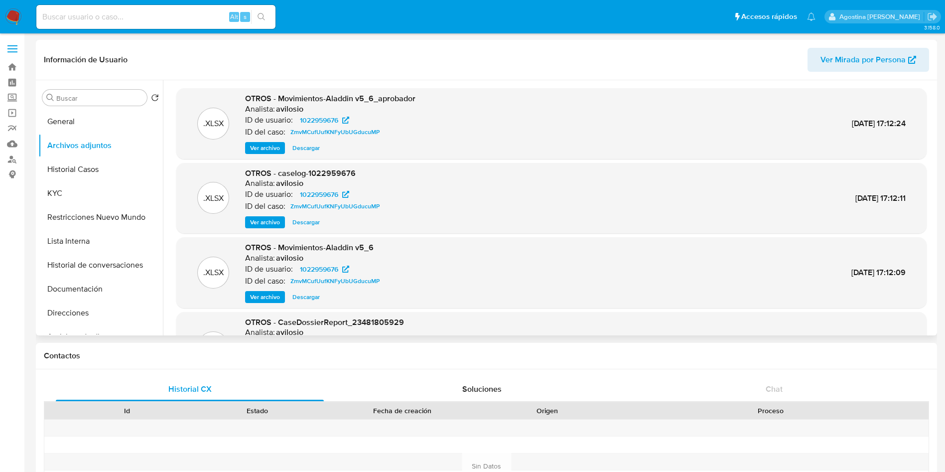
click at [262, 225] on span "Ver archivo" at bounding box center [265, 222] width 30 height 10
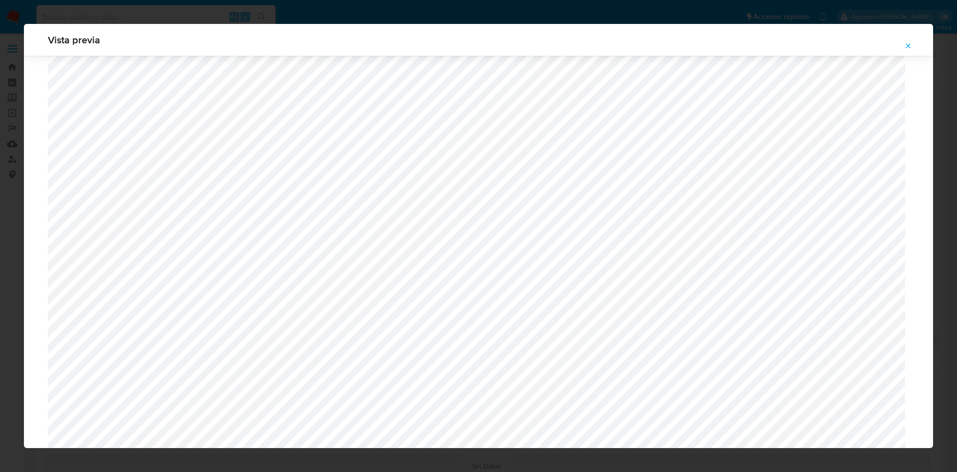
scroll to position [560, 0]
click at [906, 42] on icon "Attachment preview" at bounding box center [908, 46] width 8 height 8
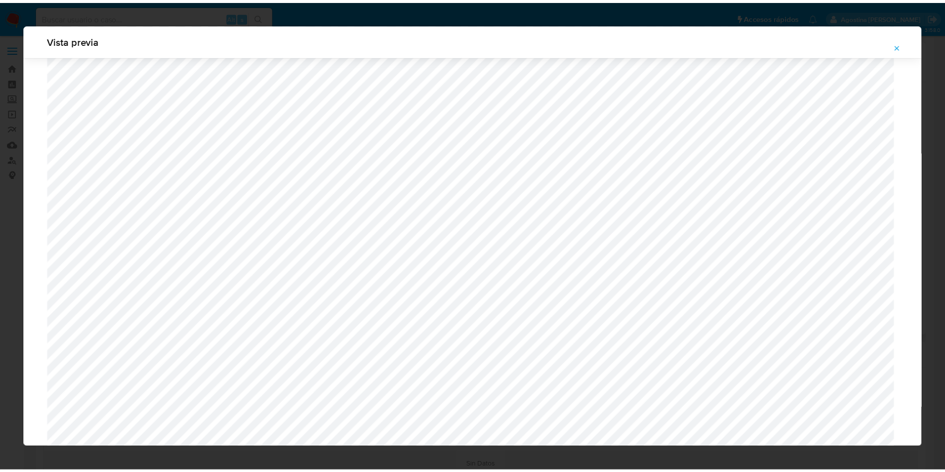
scroll to position [0, 0]
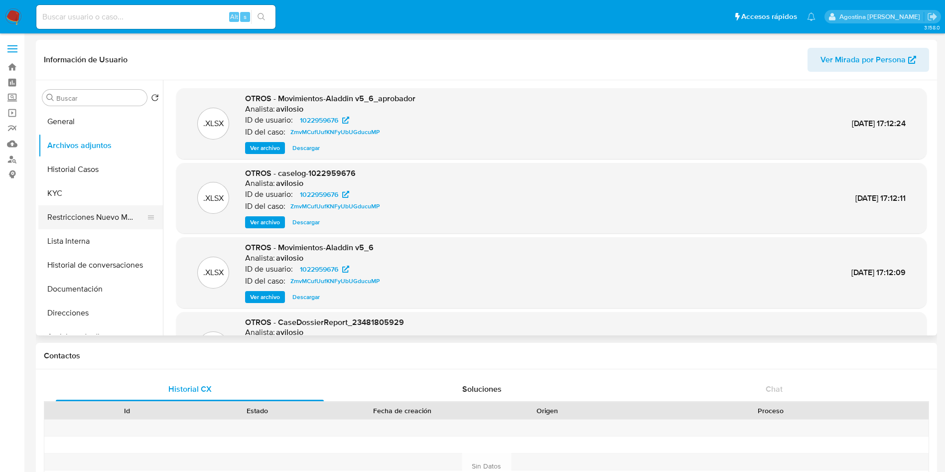
click at [73, 227] on button "Restricciones Nuevo Mundo" at bounding box center [96, 217] width 117 height 24
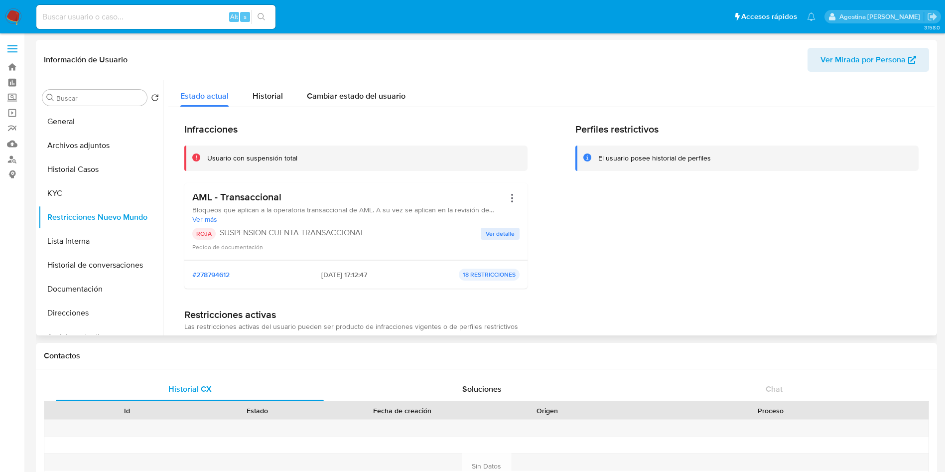
click at [502, 225] on div "AML - Transaccional Bloqueos que aplican a la operatoria transaccional de AML. …" at bounding box center [355, 221] width 327 height 61
click at [502, 229] on span "Ver detalle" at bounding box center [500, 234] width 29 height 10
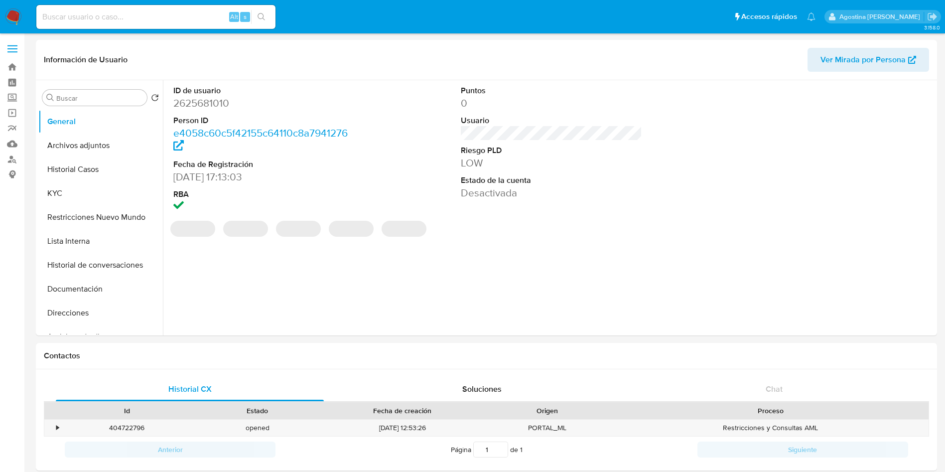
select select "10"
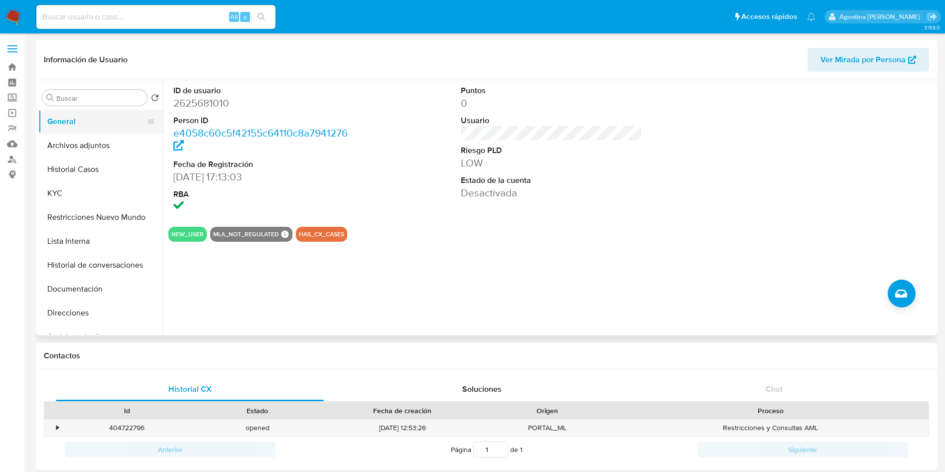
click at [91, 131] on button "General" at bounding box center [96, 122] width 117 height 24
click at [89, 138] on button "Archivos adjuntos" at bounding box center [96, 146] width 117 height 24
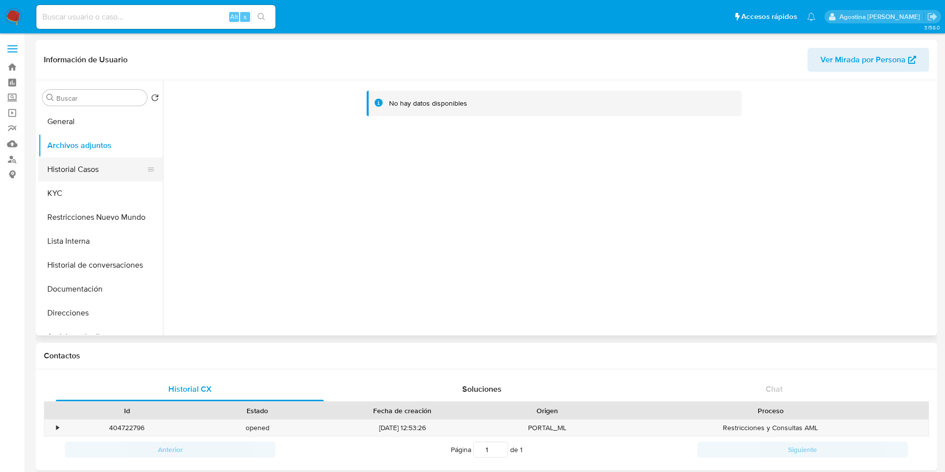
click at [93, 159] on button "Historial Casos" at bounding box center [96, 169] width 117 height 24
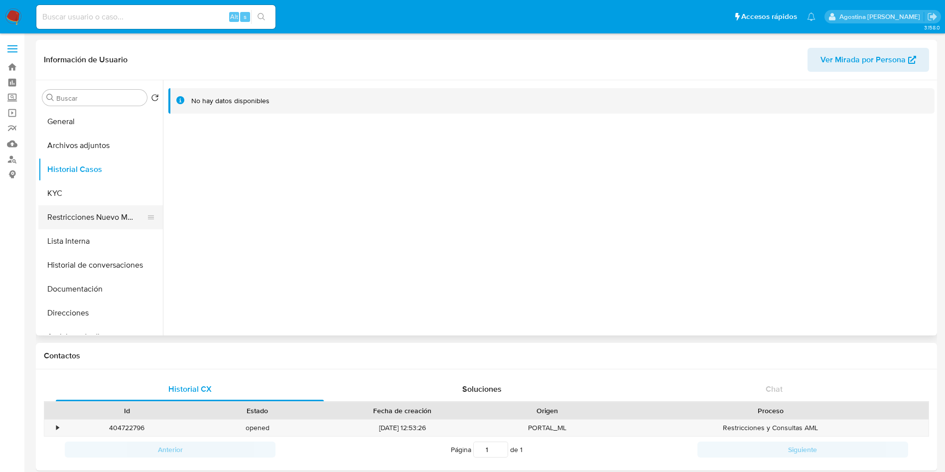
click at [77, 225] on button "Restricciones Nuevo Mundo" at bounding box center [96, 217] width 117 height 24
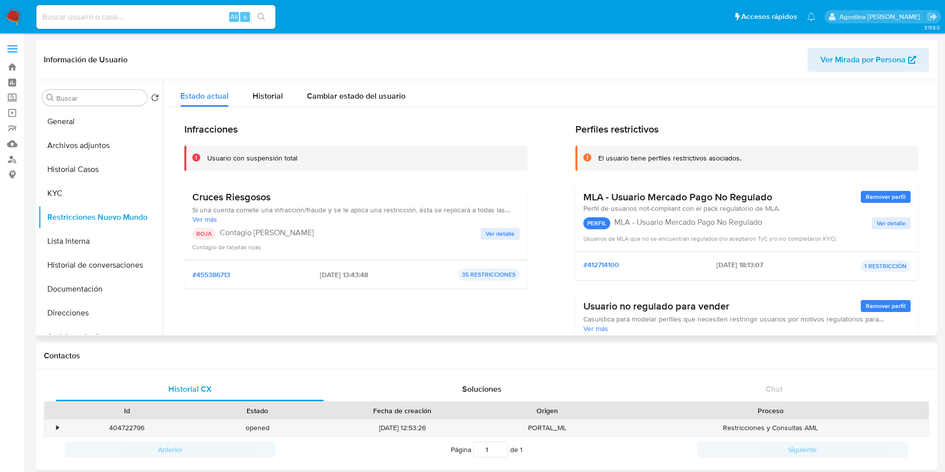
click at [493, 236] on span "Ver detalle" at bounding box center [500, 234] width 29 height 10
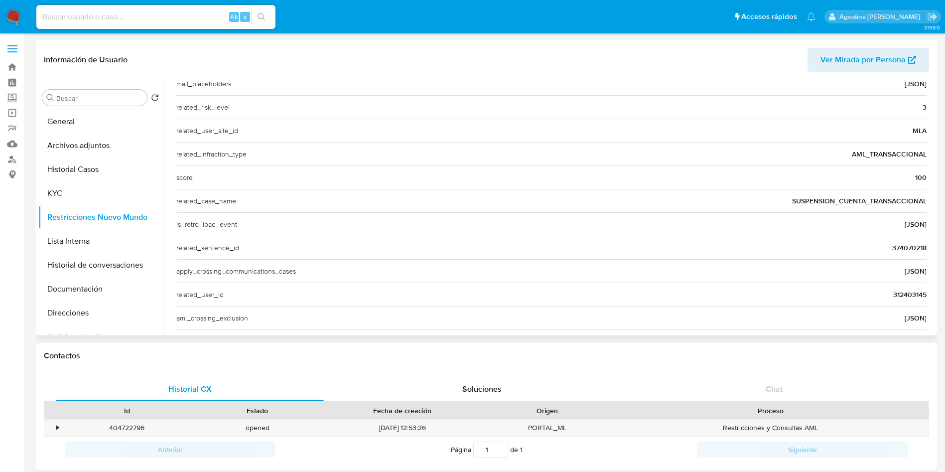
scroll to position [385, 0]
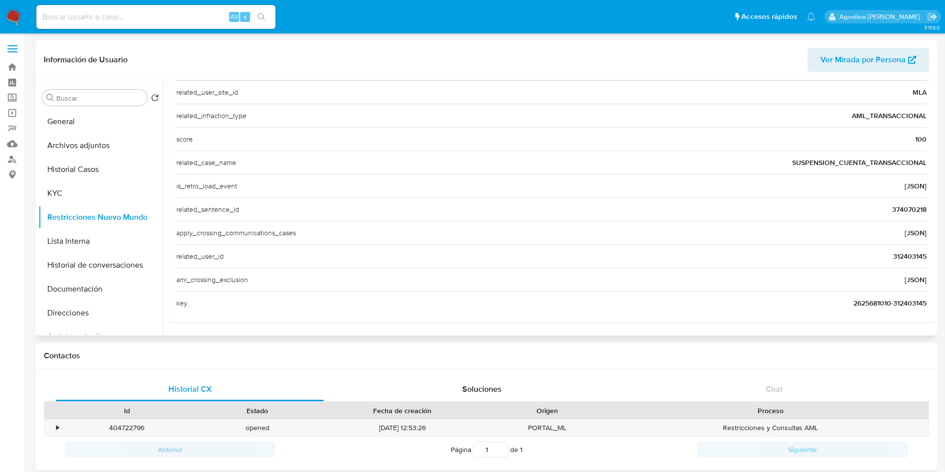
click at [899, 257] on span "312403145" at bounding box center [910, 256] width 33 height 10
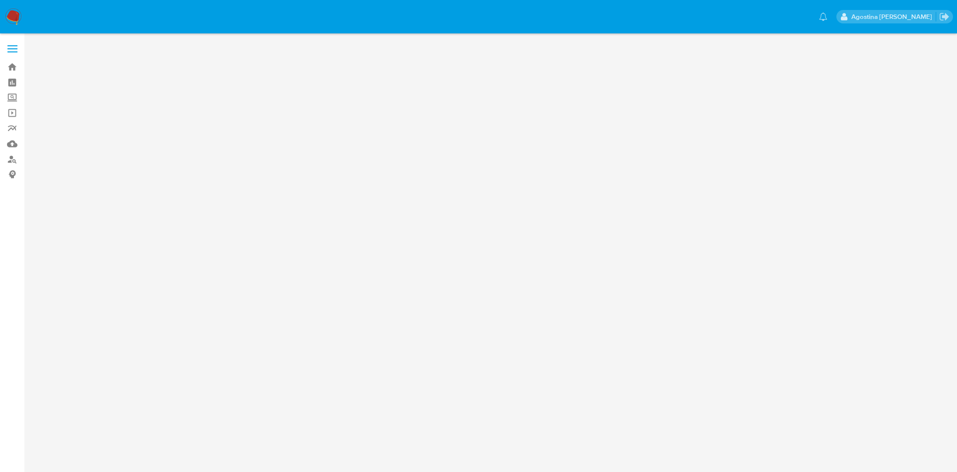
click at [204, 172] on main at bounding box center [478, 236] width 957 height 472
click at [11, 23] on img at bounding box center [13, 16] width 17 height 17
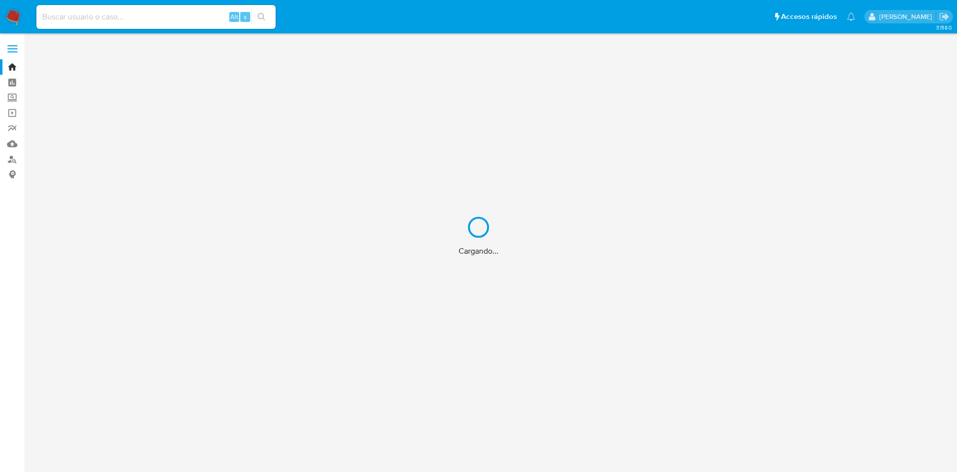
click at [167, 16] on div "Cargando..." at bounding box center [478, 236] width 957 height 472
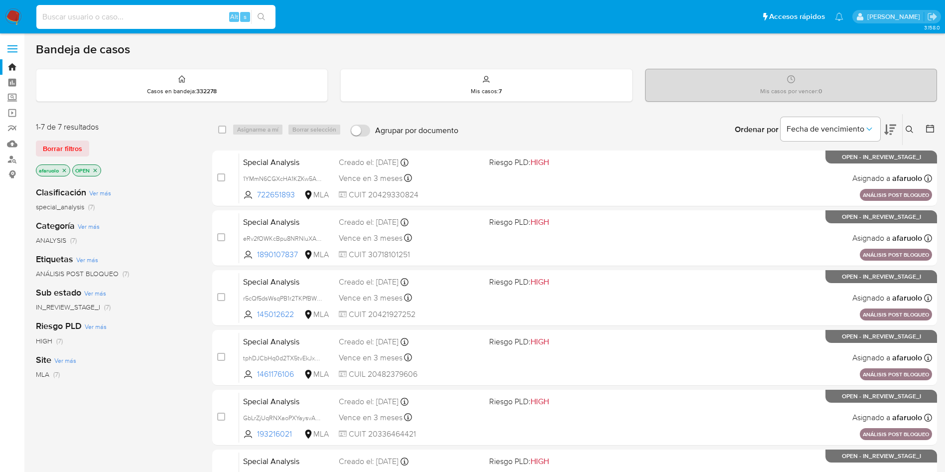
click at [83, 13] on input at bounding box center [155, 16] width 239 height 13
click at [81, 12] on input at bounding box center [155, 16] width 239 height 13
paste input "312403145"
type input "312403145"
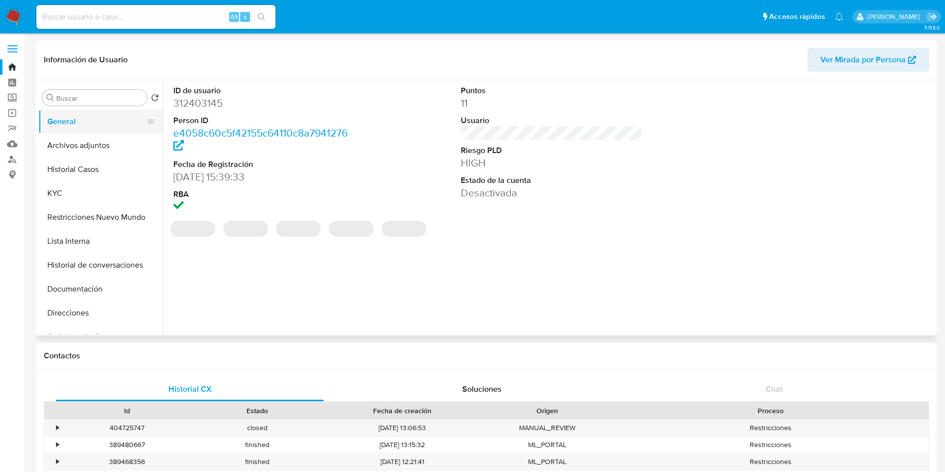
select select "10"
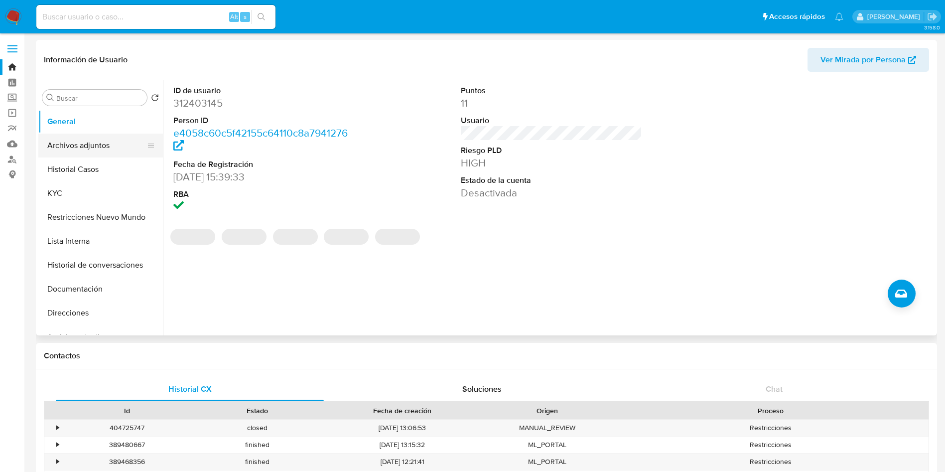
click at [66, 139] on button "Archivos adjuntos" at bounding box center [96, 146] width 117 height 24
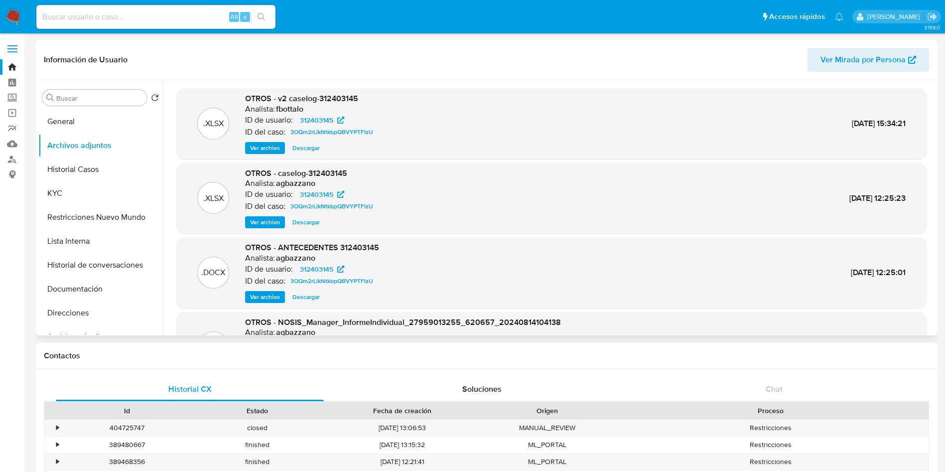
click at [270, 150] on span "Ver archivo" at bounding box center [265, 148] width 30 height 10
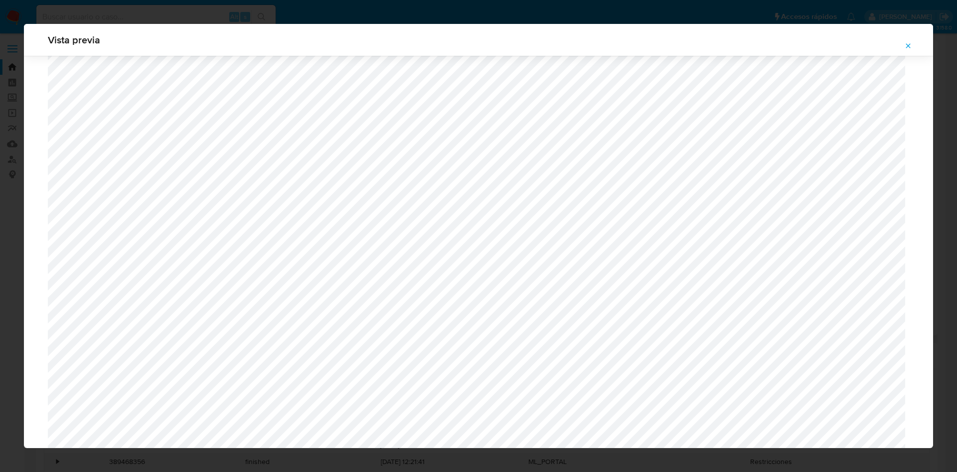
scroll to position [638, 0]
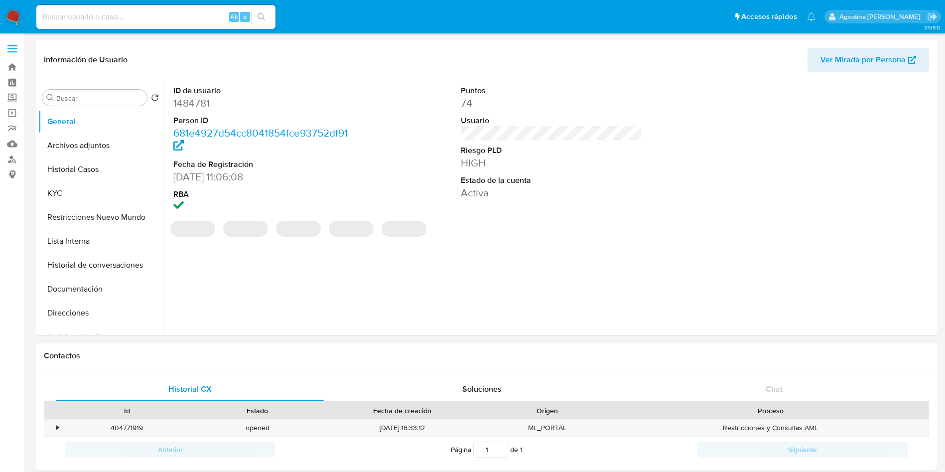
select select "10"
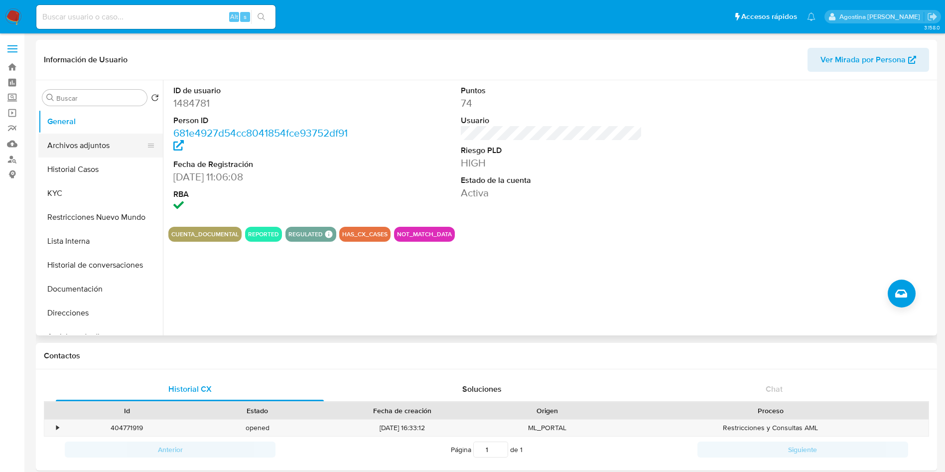
click at [110, 149] on button "Archivos adjuntos" at bounding box center [96, 146] width 117 height 24
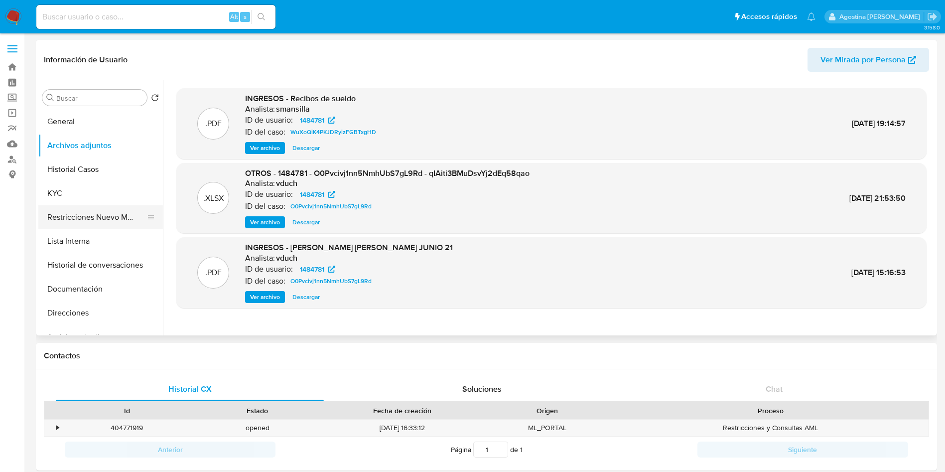
click at [107, 218] on button "Restricciones Nuevo Mundo" at bounding box center [96, 217] width 117 height 24
